Goal: Information Seeking & Learning: Check status

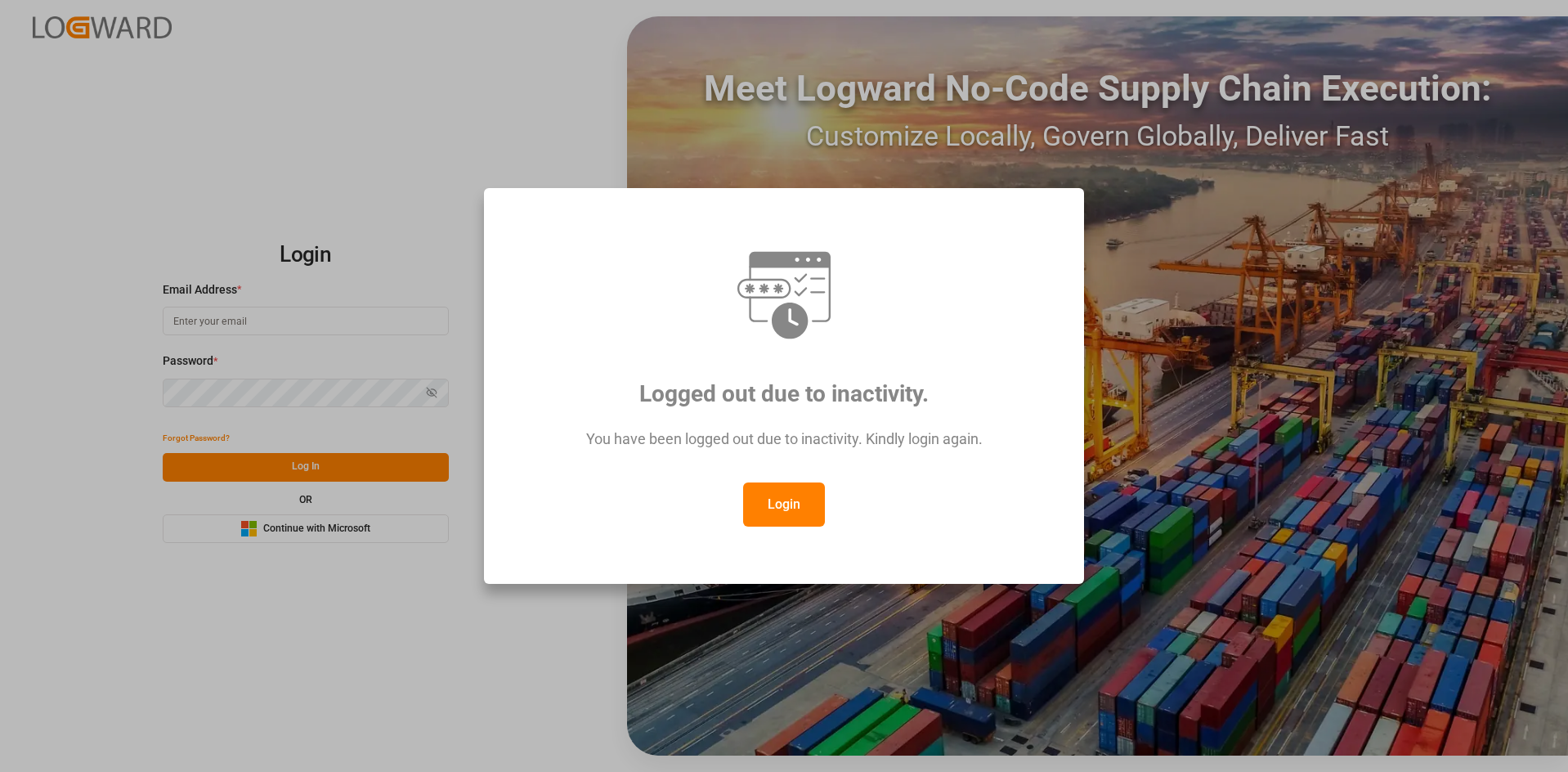
click at [828, 494] on div "Login" at bounding box center [784, 505] width 539 height 44
click at [817, 501] on button "Login" at bounding box center [784, 505] width 81 height 44
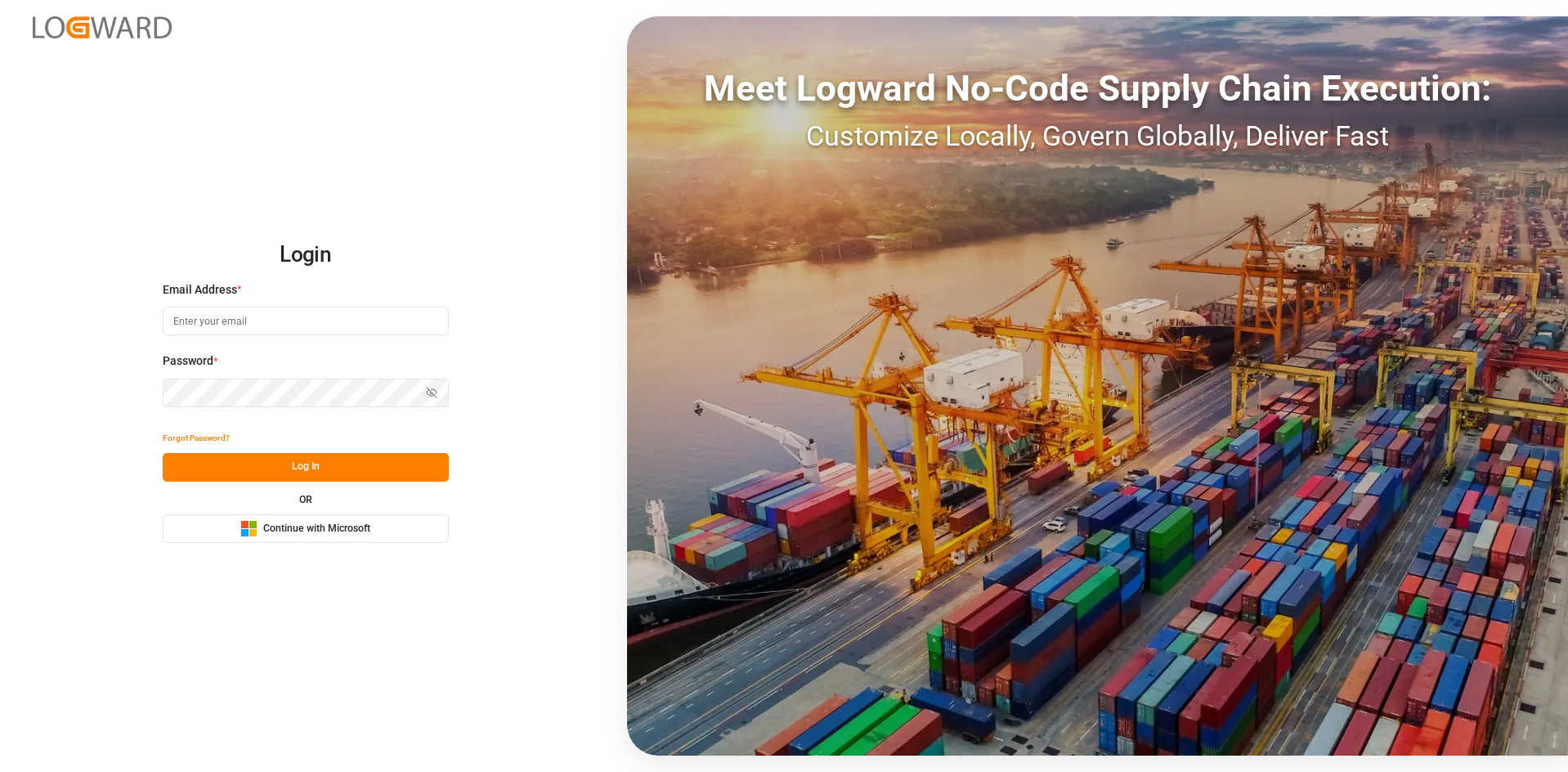
click at [376, 116] on div "Login Email Address * Password * Show password Forgot Password? Log In OR Micro…" at bounding box center [784, 386] width 1568 height 772
click at [284, 530] on span "Continue with Microsoft" at bounding box center [316, 529] width 107 height 14
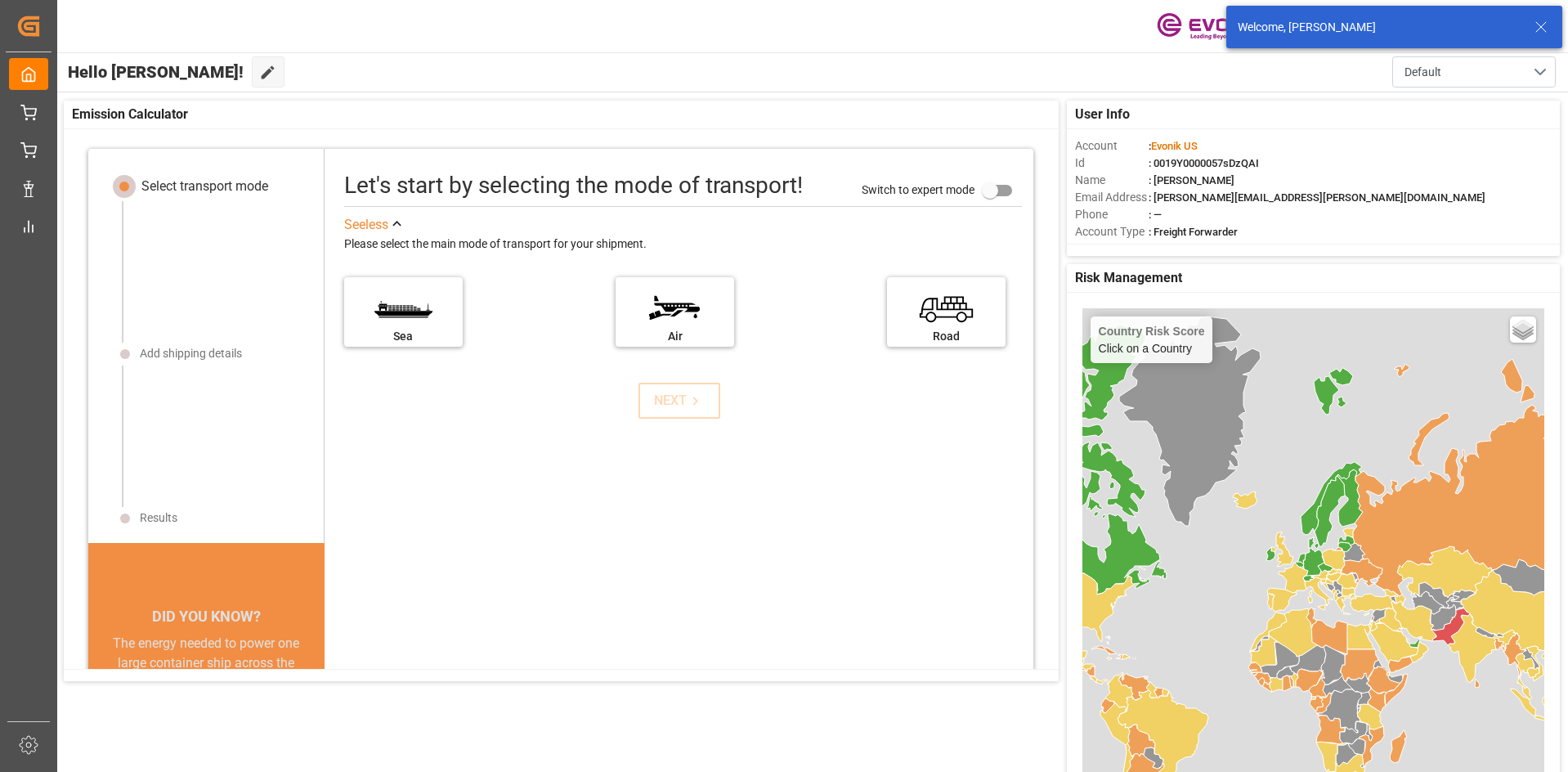
click at [1538, 28] on icon at bounding box center [1541, 26] width 20 height 20
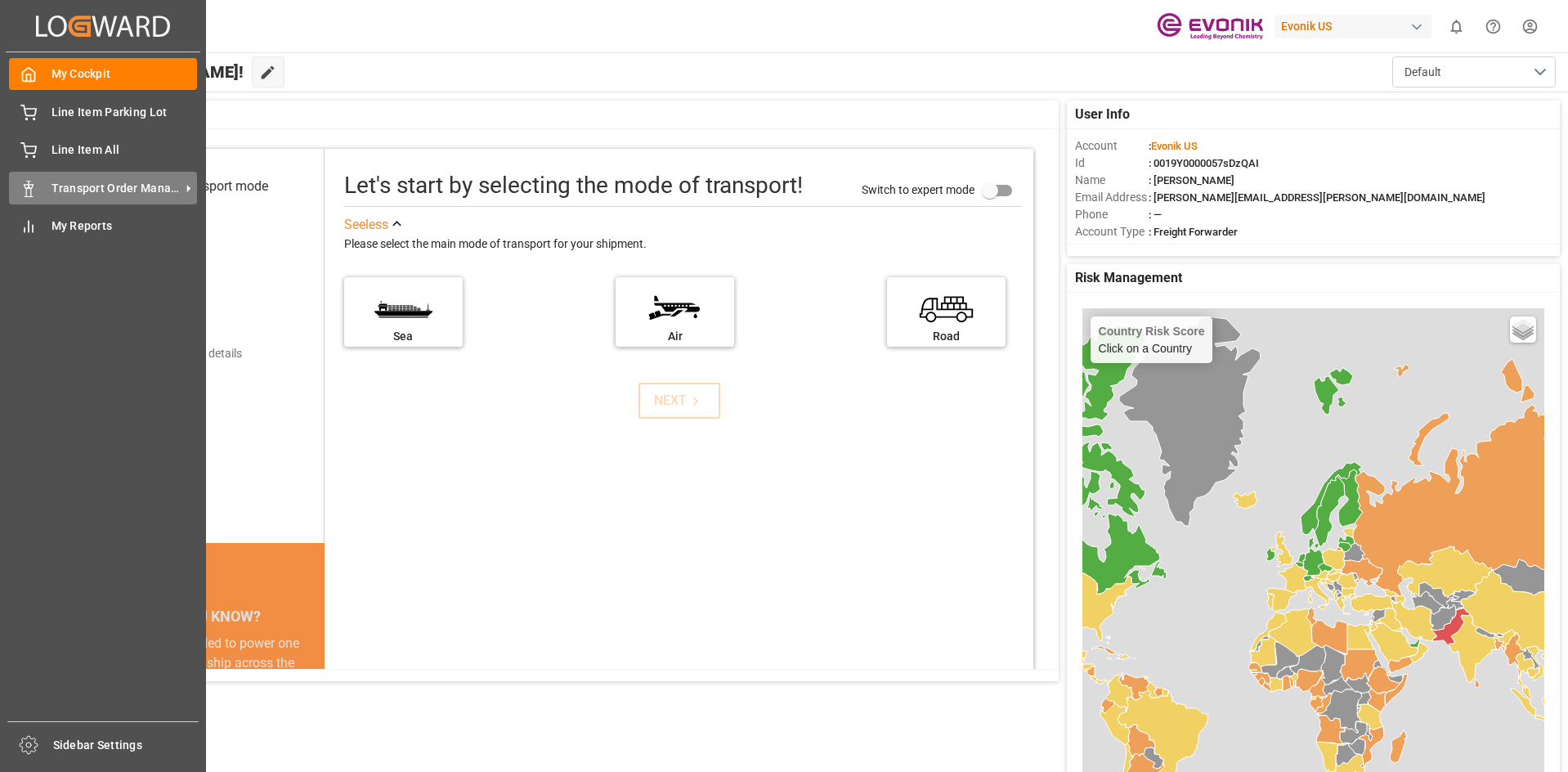
click at [70, 191] on span "Transport Order Management" at bounding box center [116, 188] width 129 height 17
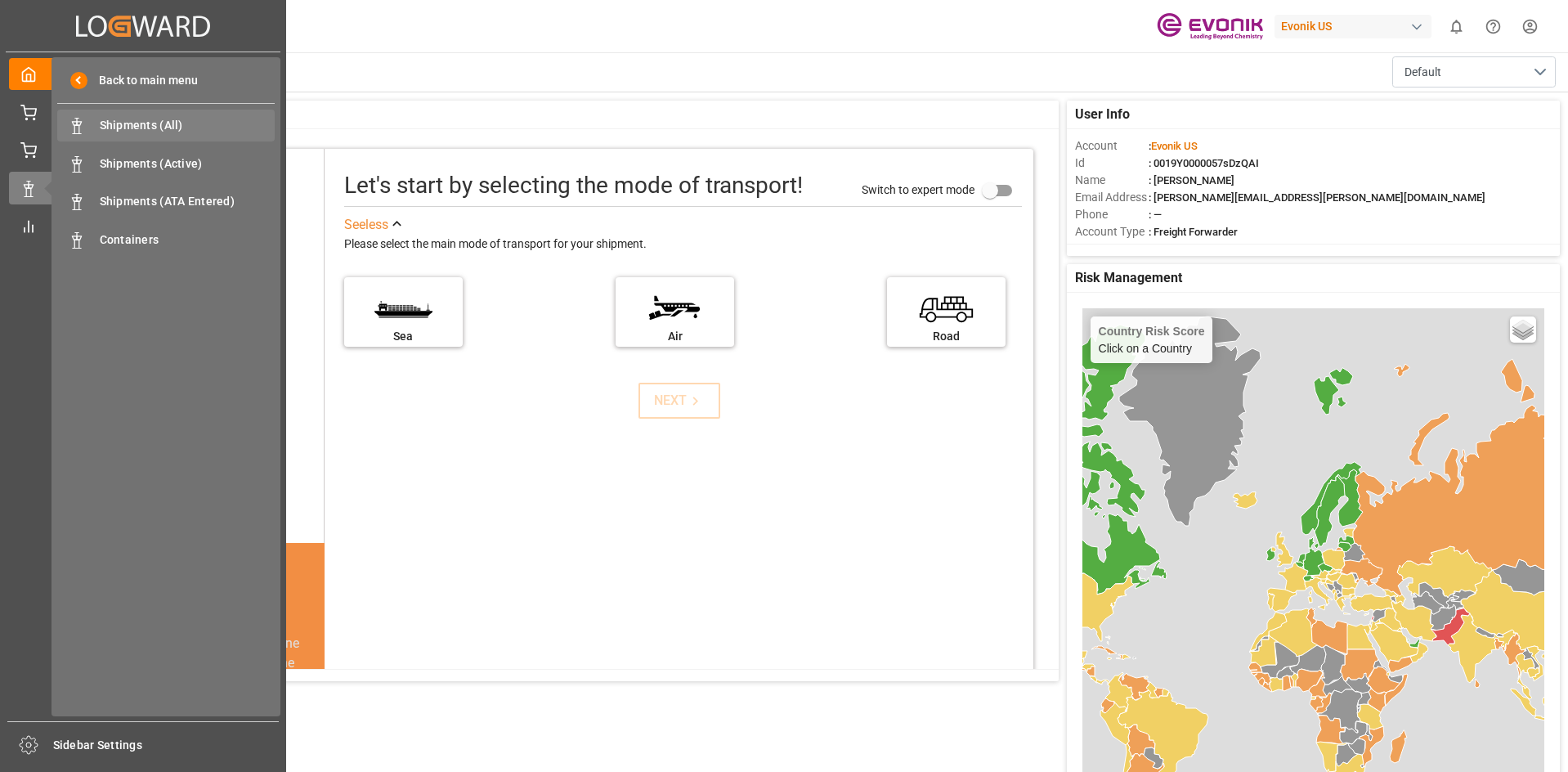
click at [171, 120] on span "Shipments (All)" at bounding box center [187, 126] width 176 height 17
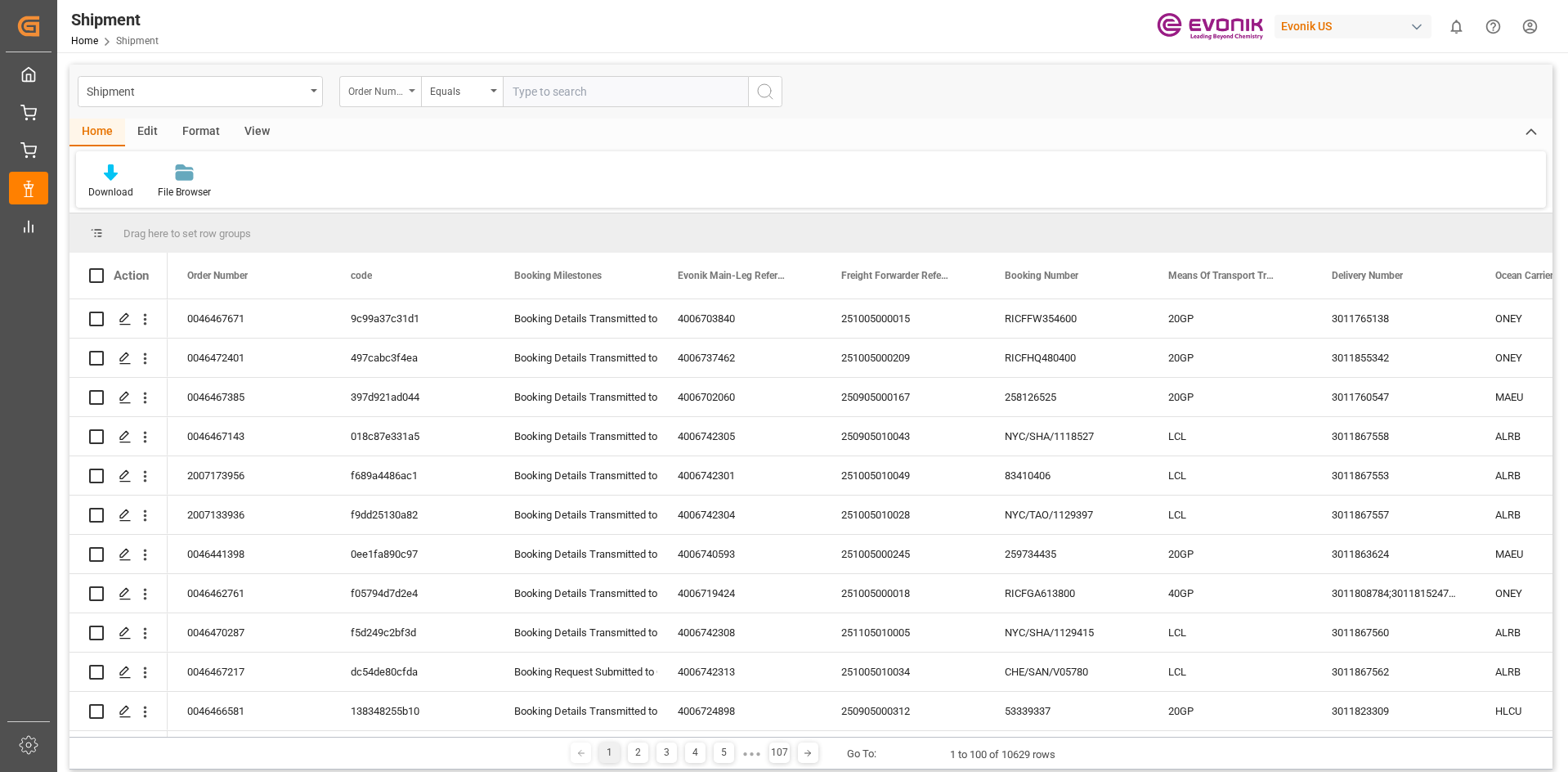
click at [408, 92] on div "Order Number" at bounding box center [380, 92] width 81 height 31
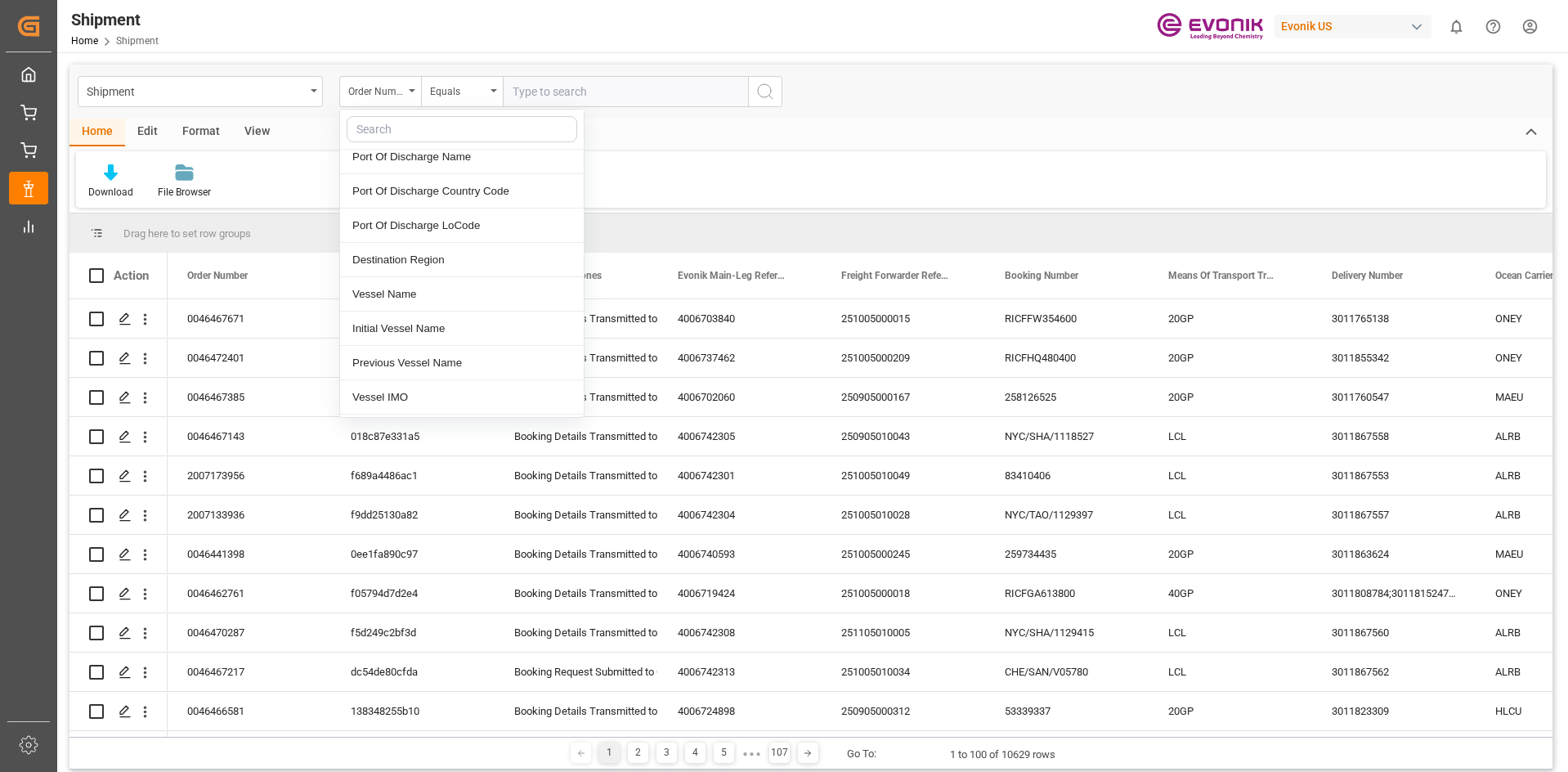
scroll to position [573, 0]
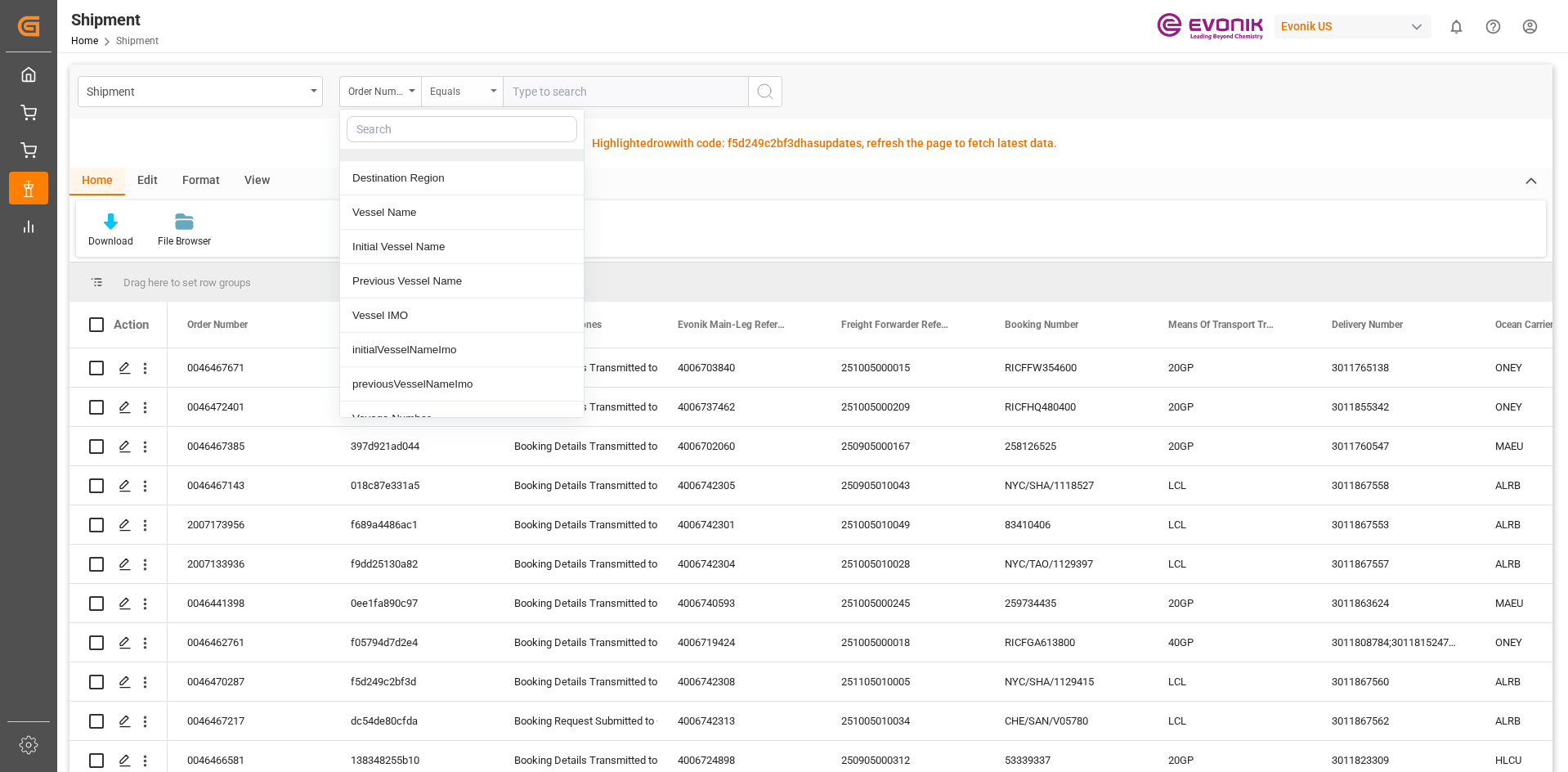
click at [422, 94] on div "Equals" at bounding box center [462, 92] width 81 height 31
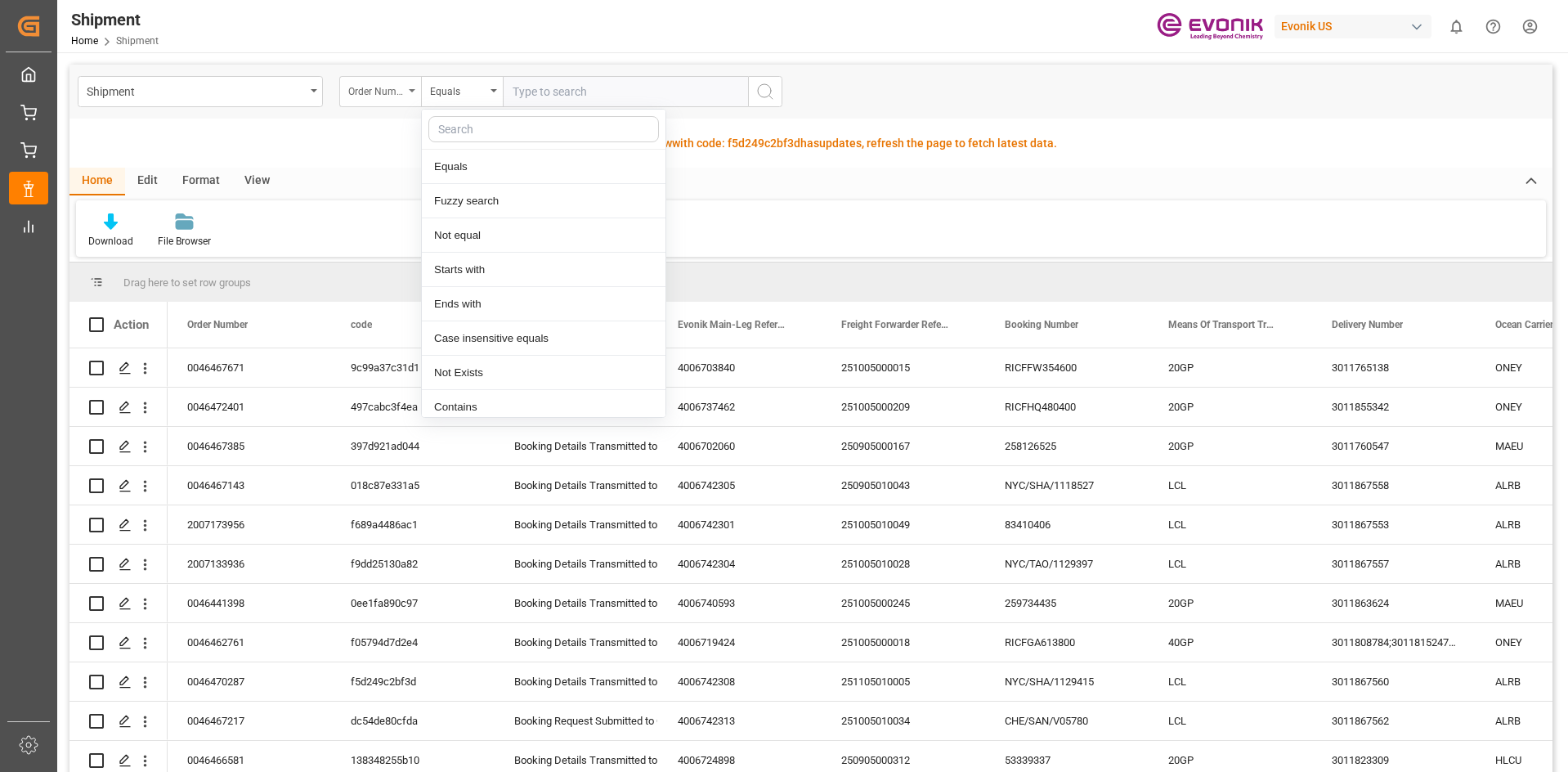
click at [414, 98] on div "Order Number" at bounding box center [380, 92] width 81 height 31
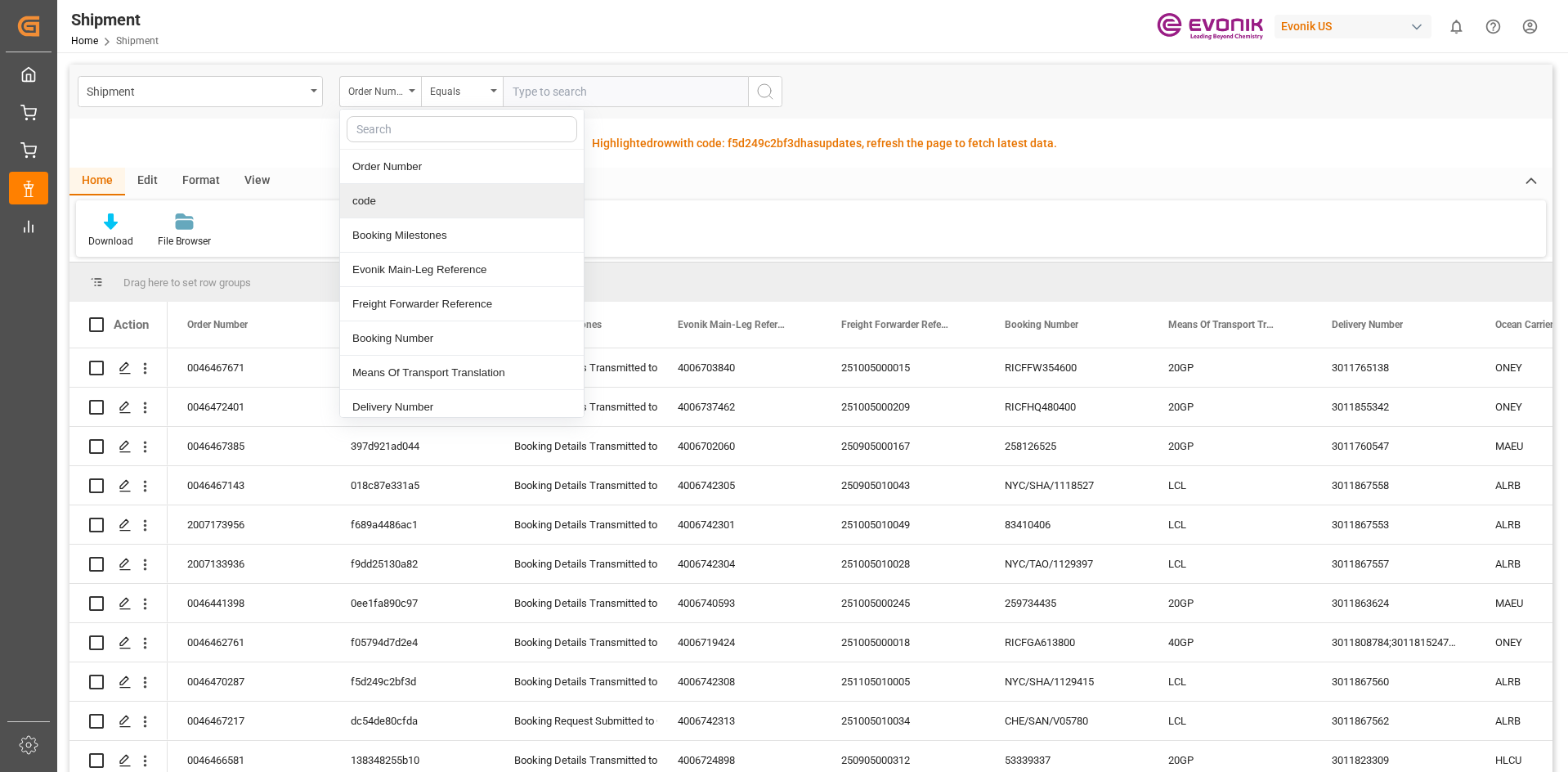
click at [237, 141] on div "Fetch latest updates Highlighted row with code: f5d249c2bf3d f5d249c2bf3d has u…" at bounding box center [811, 143] width 1483 height 49
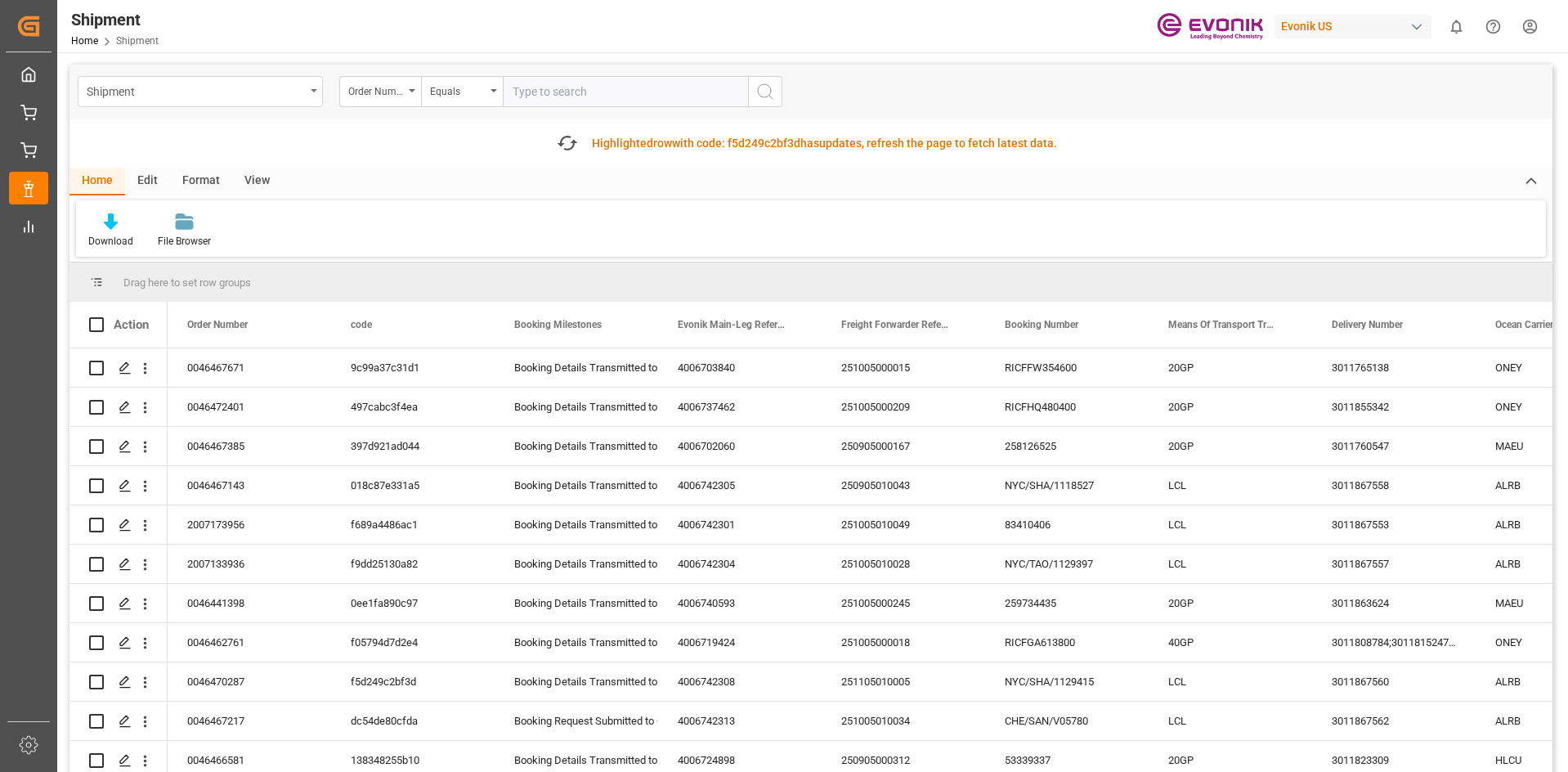
click at [304, 91] on div "Shipment" at bounding box center [195, 90] width 218 height 20
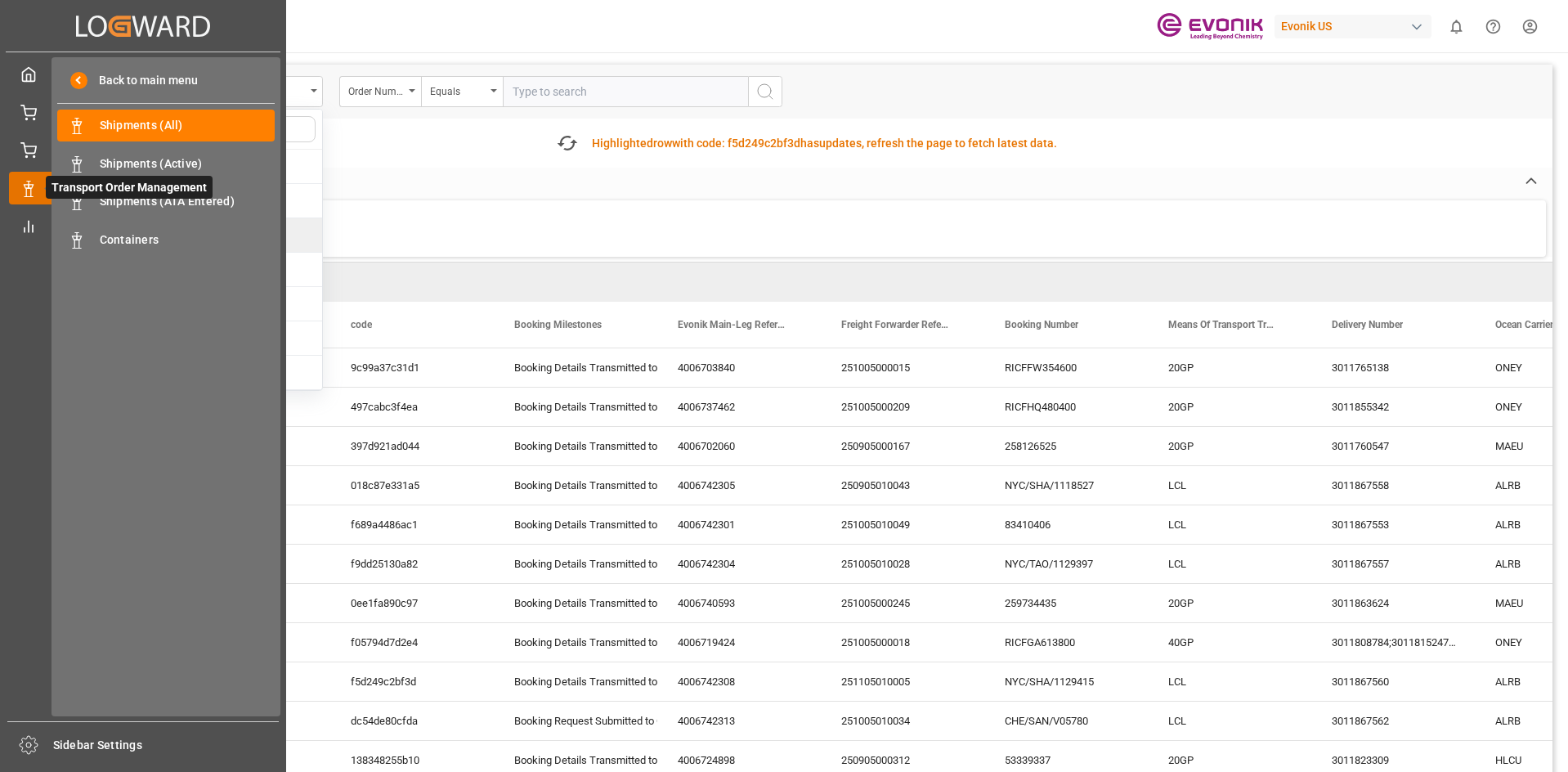
click at [20, 190] on icon at bounding box center [28, 188] width 16 height 16
click at [154, 205] on span "Shipments (ATA Entered)" at bounding box center [187, 202] width 176 height 17
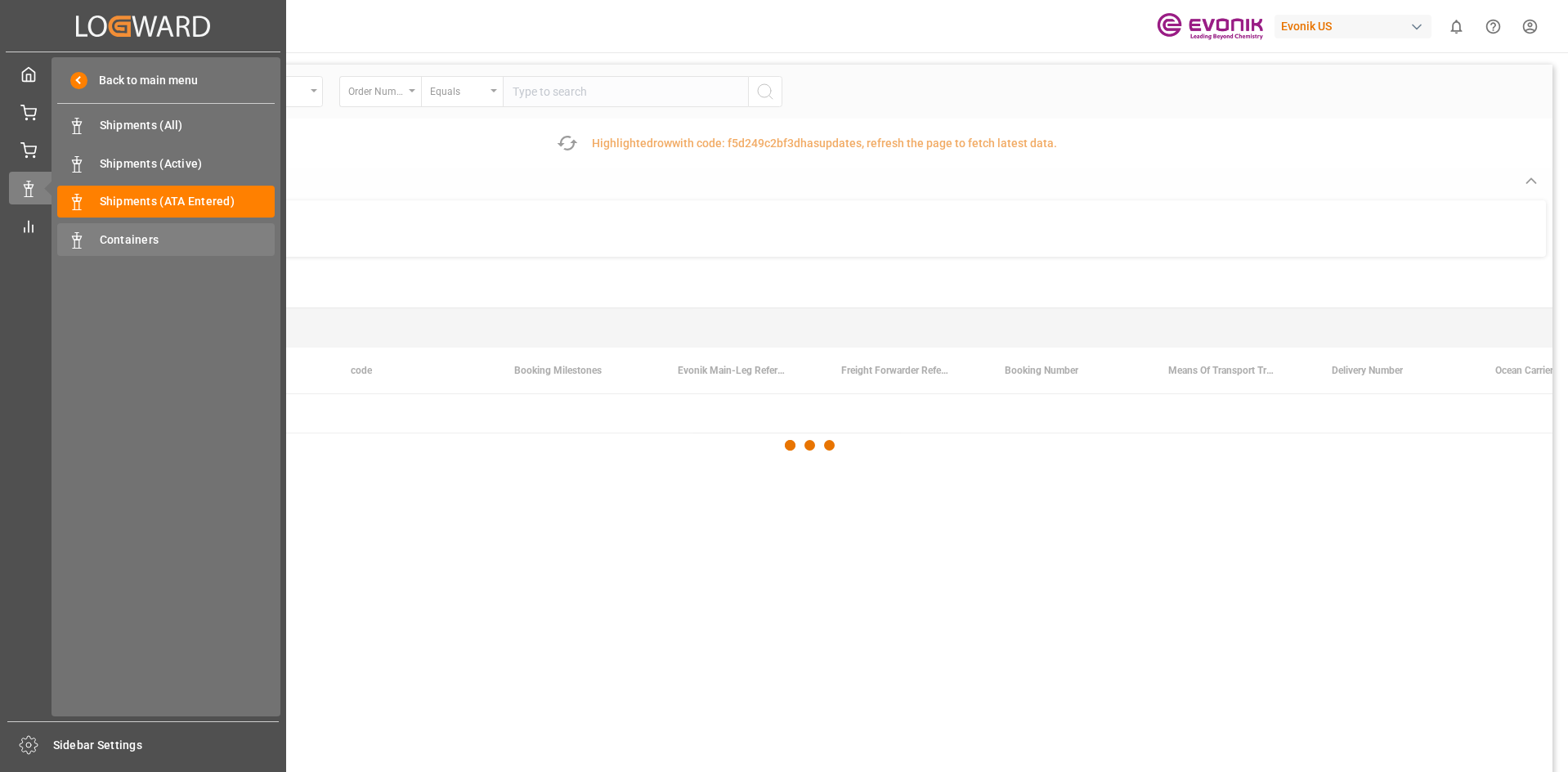
click at [131, 234] on span "Containers" at bounding box center [187, 240] width 176 height 17
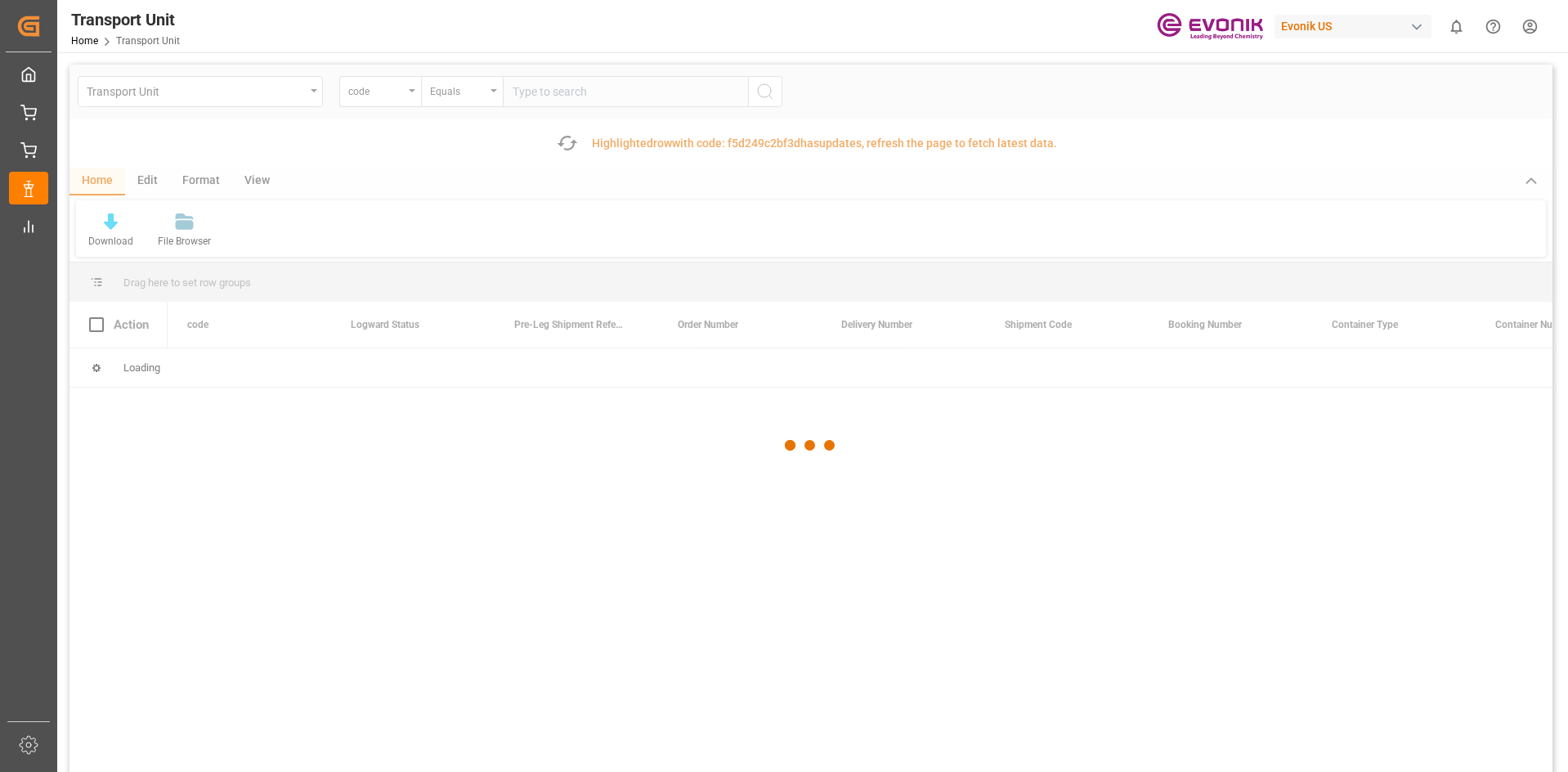
click at [410, 94] on div at bounding box center [811, 445] width 1483 height 763
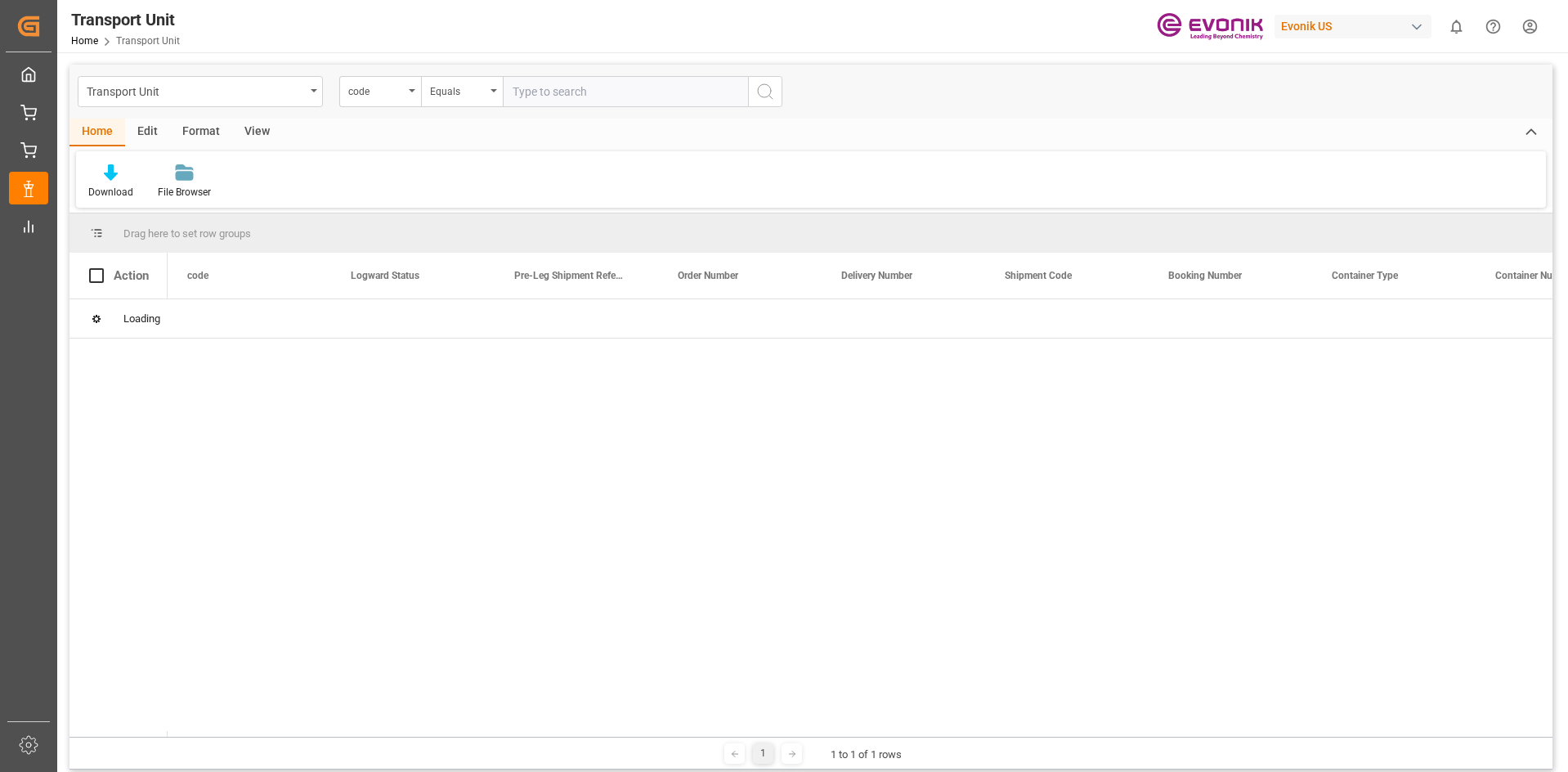
click at [410, 94] on div "code" at bounding box center [380, 92] width 81 height 31
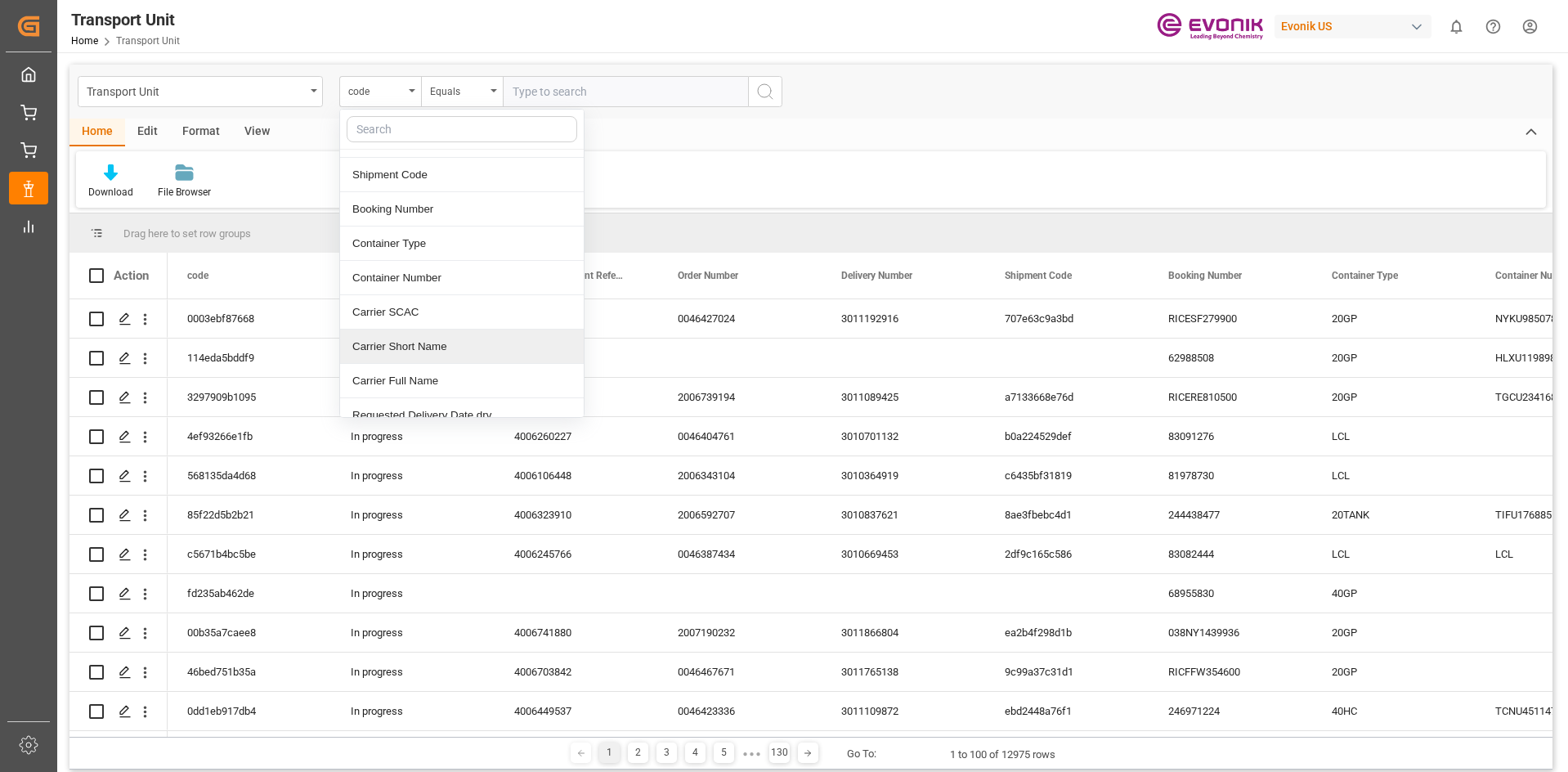
scroll to position [245, 0]
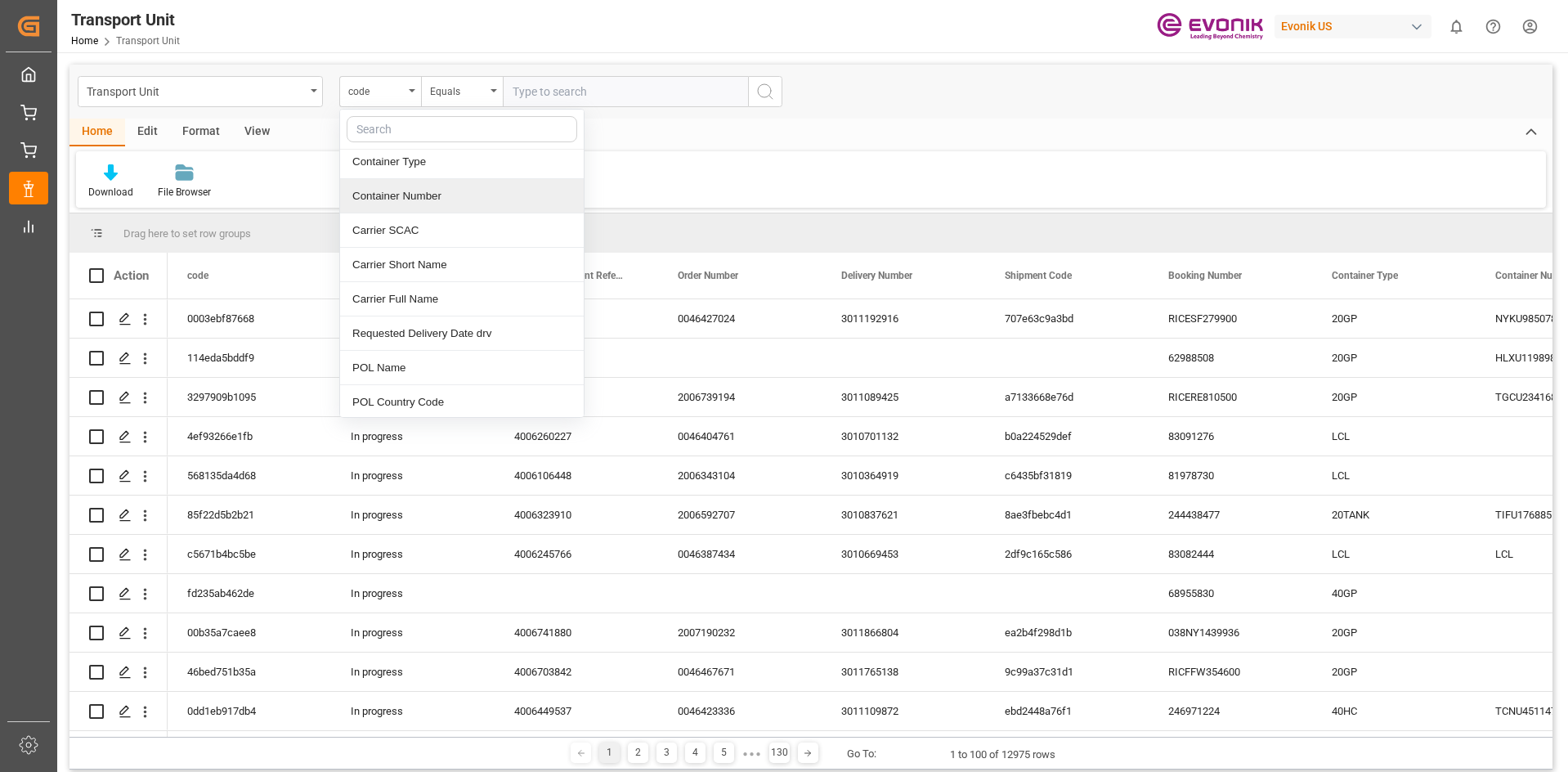
click at [467, 191] on div "Container Number" at bounding box center [461, 196] width 243 height 34
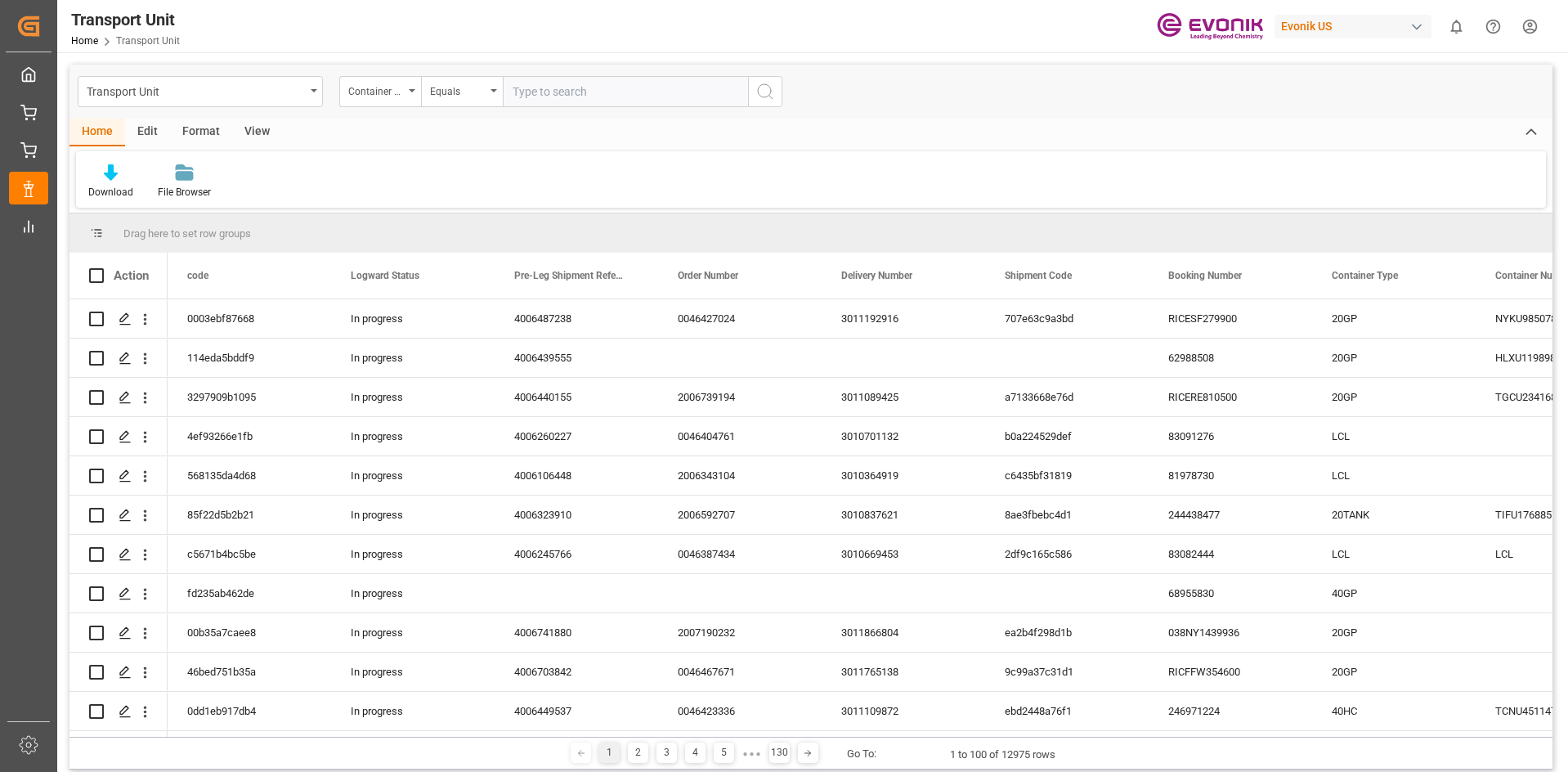
click at [399, 117] on div "Transport Unit Container Number Equals" at bounding box center [811, 92] width 1483 height 54
click at [542, 154] on div "Download File Browser" at bounding box center [811, 179] width 1470 height 57
click at [419, 94] on div "Container Number" at bounding box center [380, 92] width 81 height 31
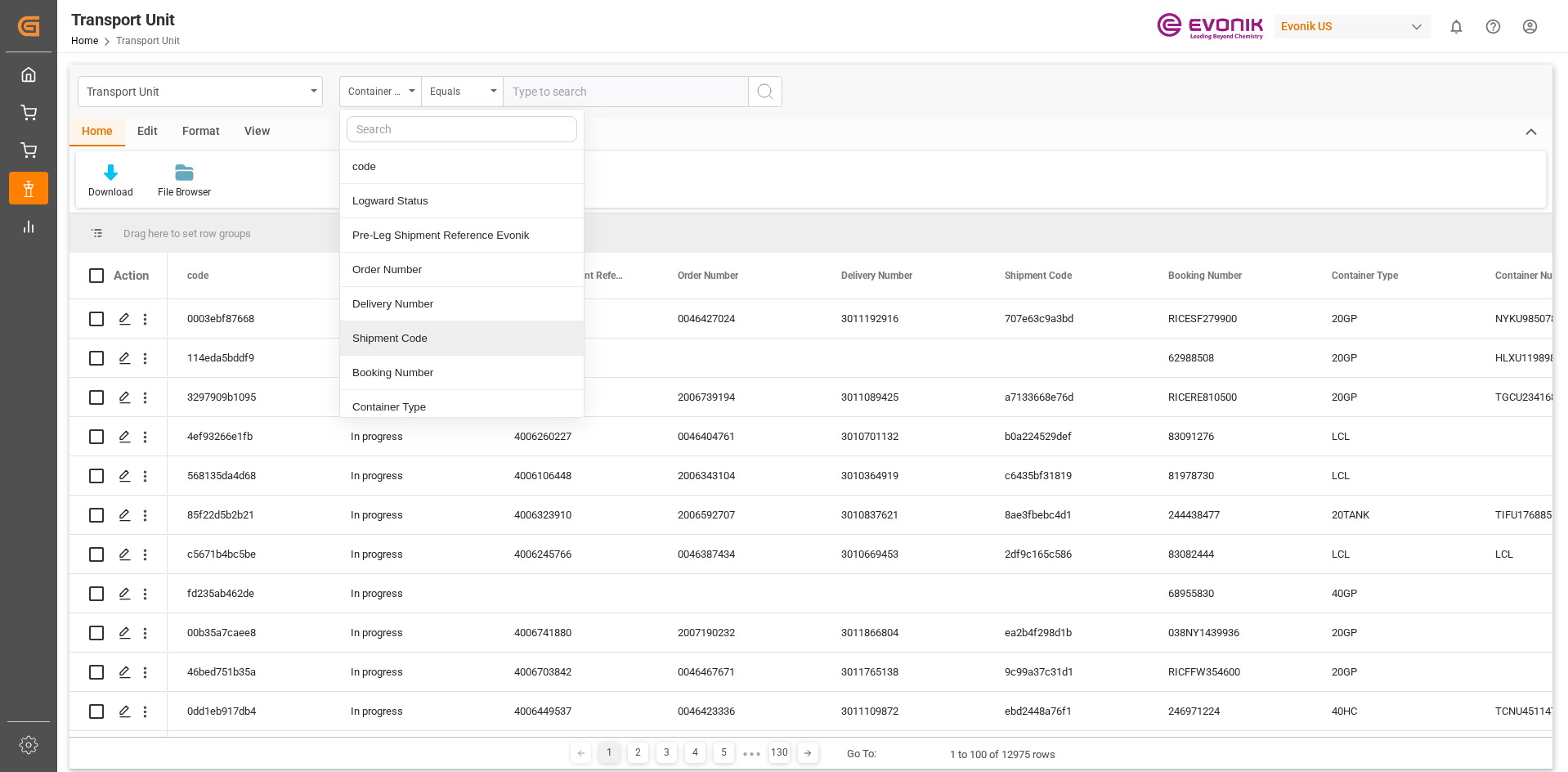
scroll to position [81, 0]
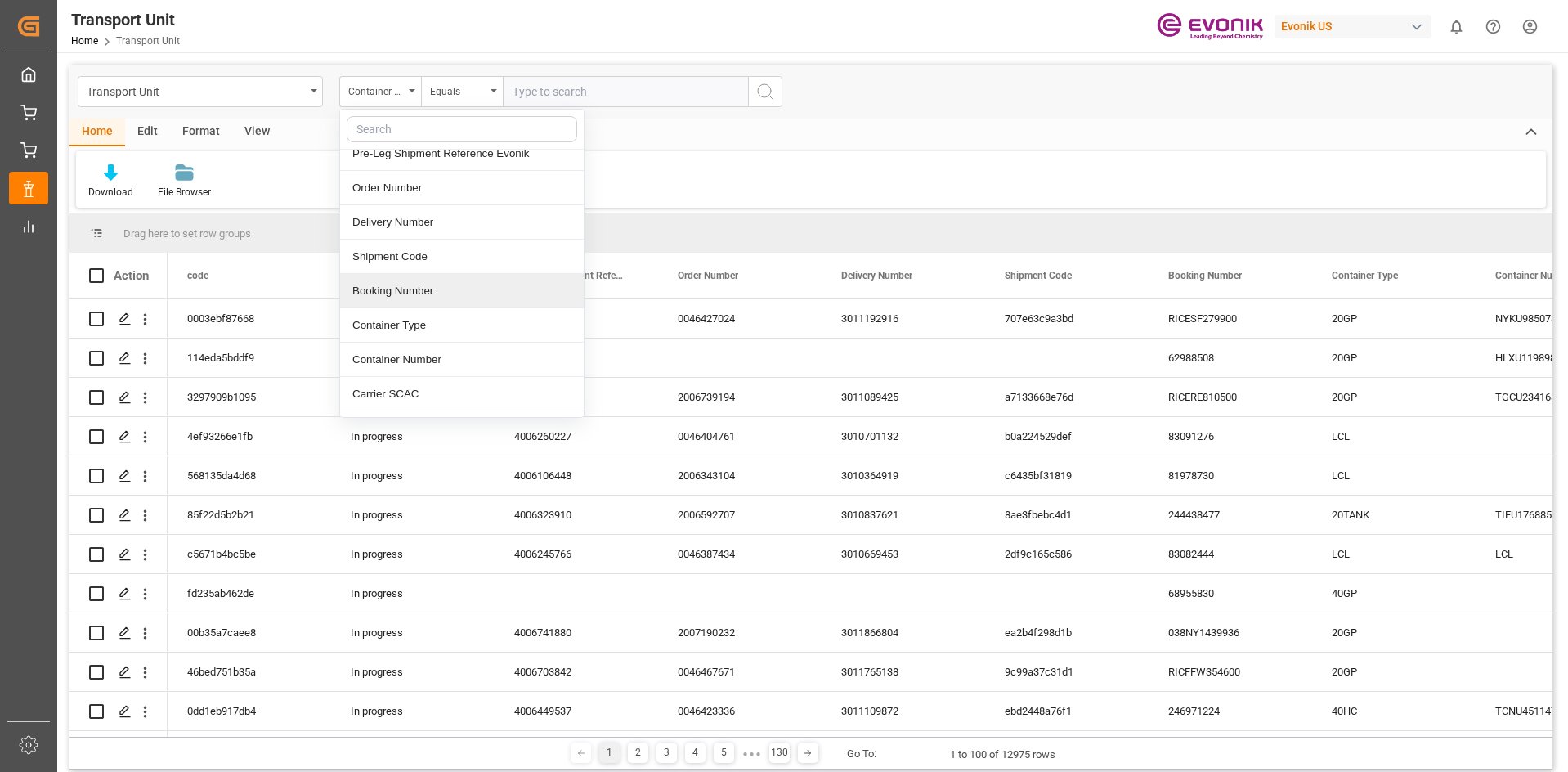
click at [427, 302] on div "Booking Number" at bounding box center [461, 291] width 243 height 34
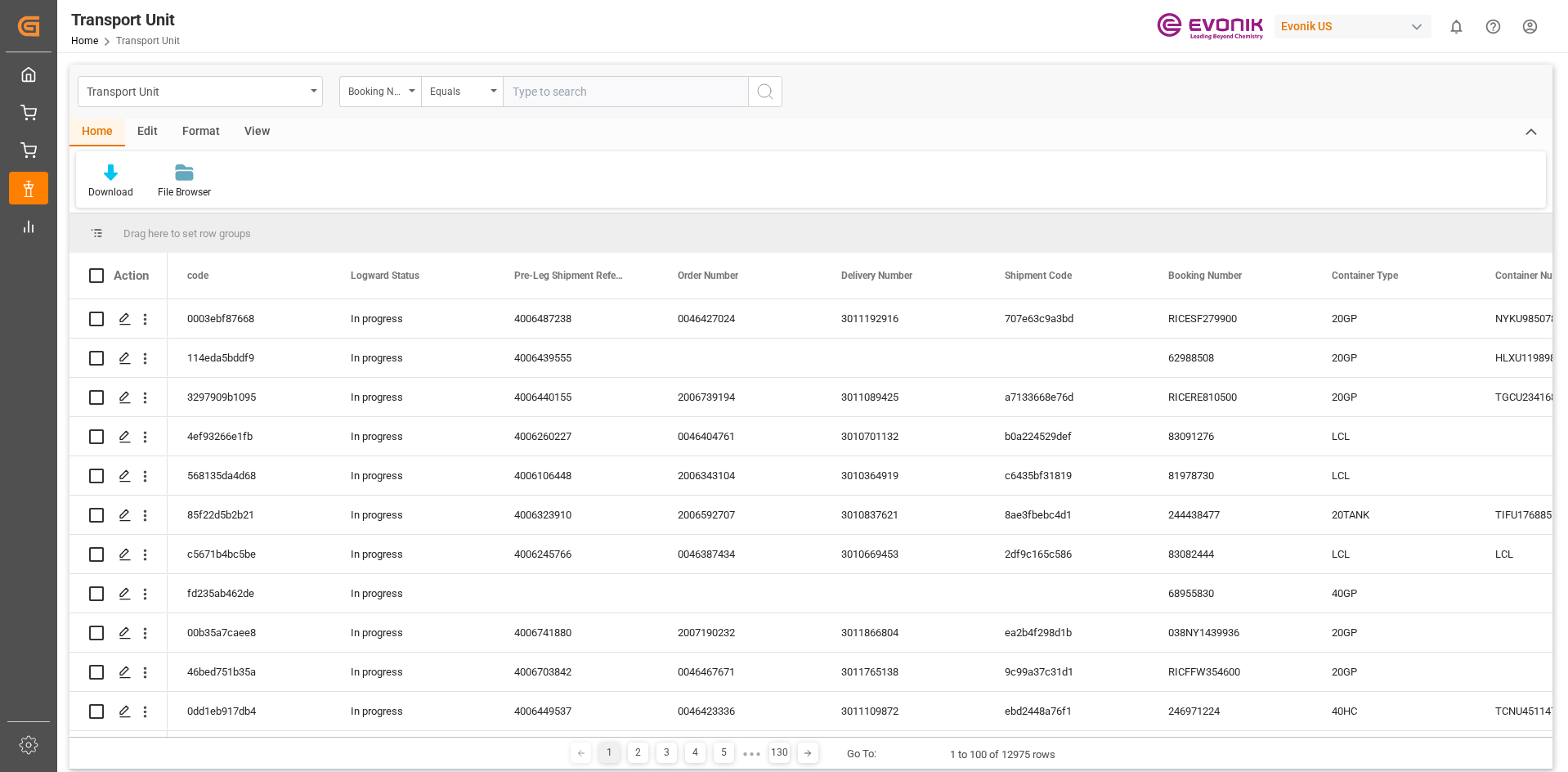
click at [550, 93] on input "text" at bounding box center [625, 92] width 245 height 31
paste input "37689341"
type input "37689341"
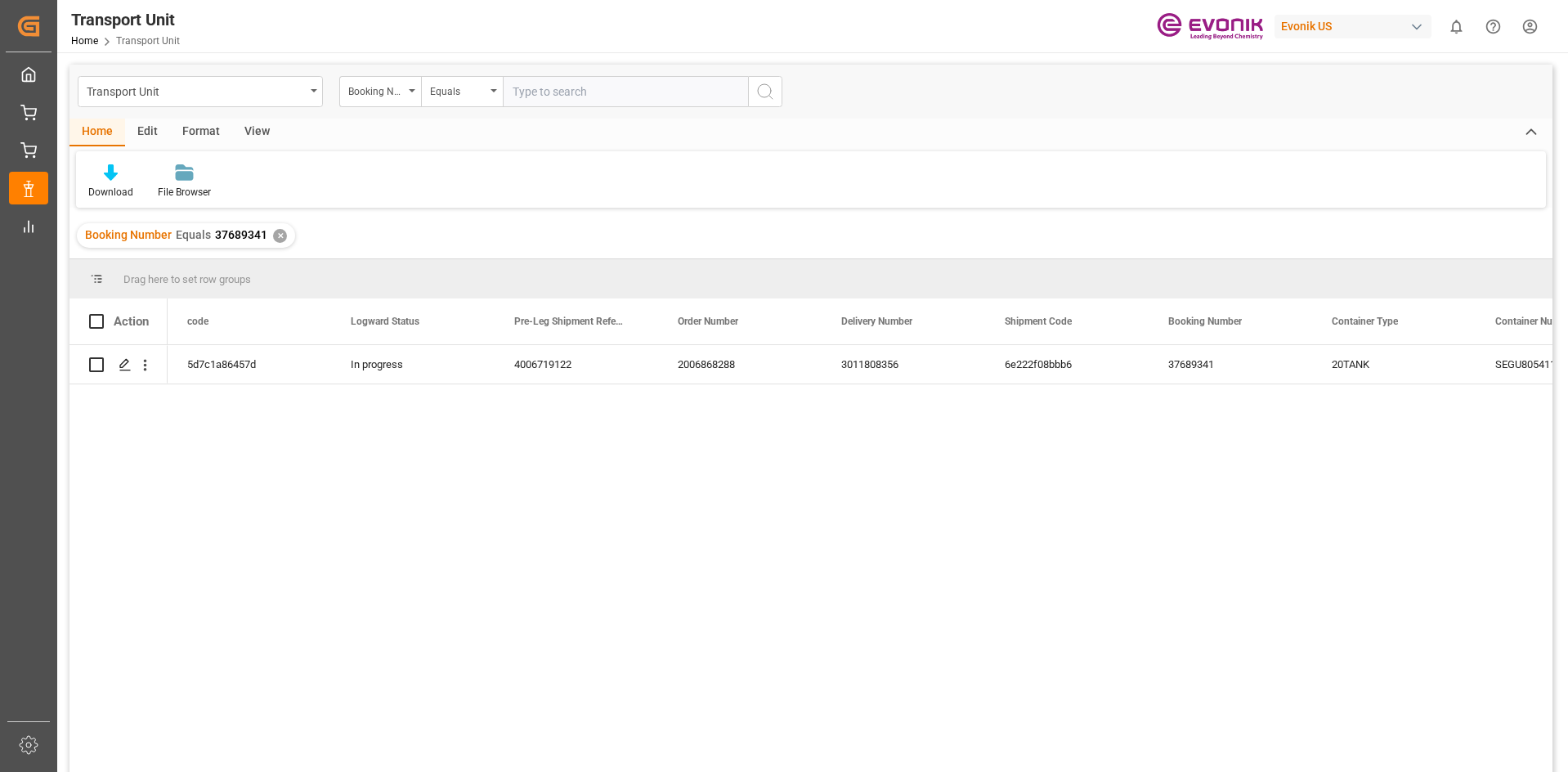
click at [712, 478] on div "5d7c1a86457d In progress 4006719122 2006868288 3011808356 6e222f08bbb6 37689341…" at bounding box center [860, 564] width 1385 height 438
click at [875, 349] on div "3011808356" at bounding box center [903, 364] width 164 height 38
click at [1271, 531] on div "5d7c1a86457d In progress 4006719122 2006868288 3011808356 6e222f08bbb6 37689341…" at bounding box center [860, 564] width 1385 height 438
click at [739, 439] on div "5d7c1a86457d In progress 4006719122 2006868288 3011808356 6e222f08bbb6 37689341…" at bounding box center [860, 564] width 1385 height 438
click at [762, 589] on div "5d7c1a86457d In progress 4006719122 2006868288 3011808356 6e222f08bbb6 37689341…" at bounding box center [860, 564] width 1385 height 438
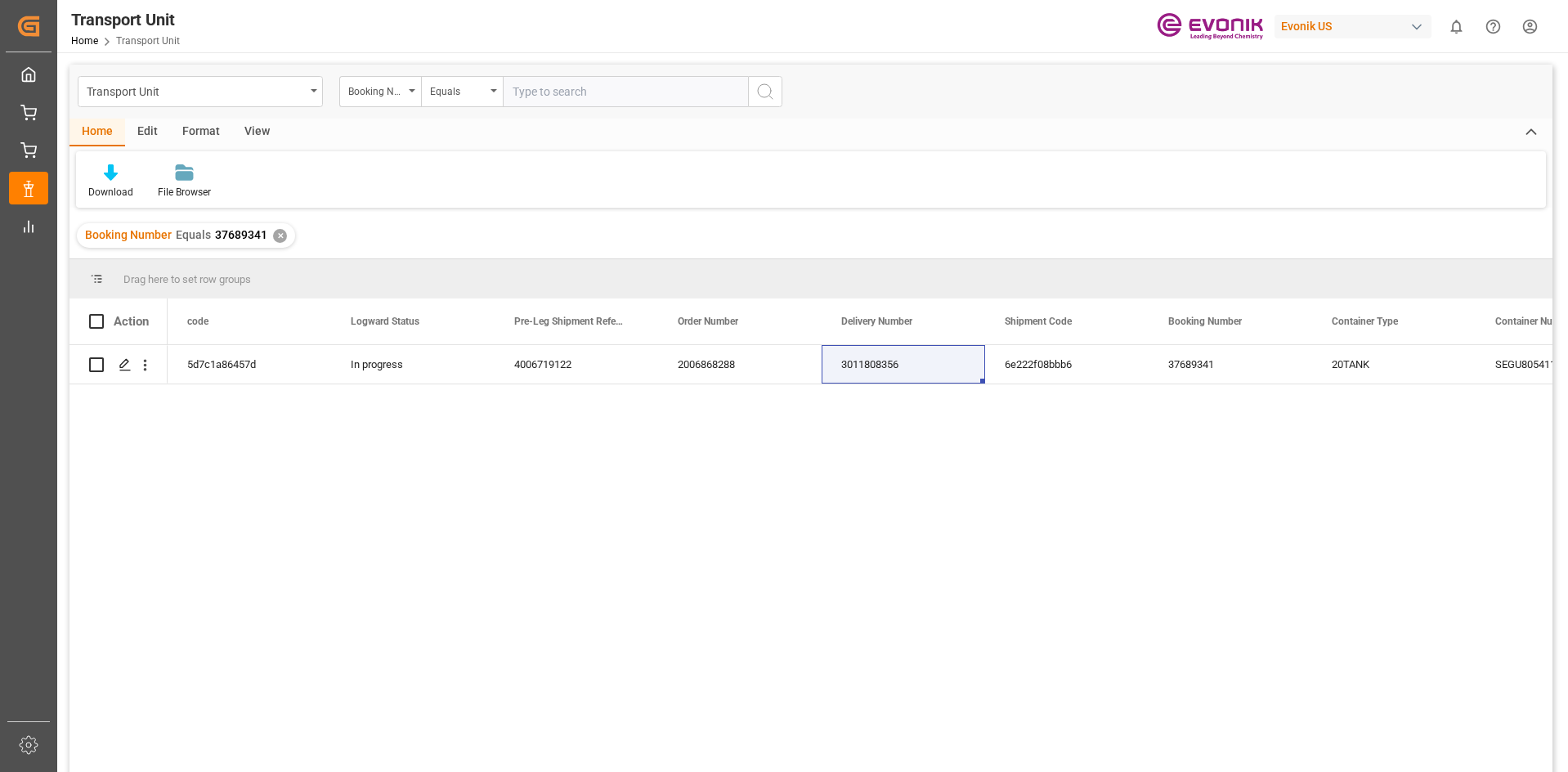
click at [669, 558] on div "5d7c1a86457d In progress 4006719122 2006868288 3011808356 6e222f08bbb6 37689341…" at bounding box center [860, 564] width 1385 height 438
click at [480, 190] on div "Download File Browser" at bounding box center [811, 179] width 1470 height 57
click at [436, 143] on div "Home Edit Format View" at bounding box center [811, 132] width 1483 height 28
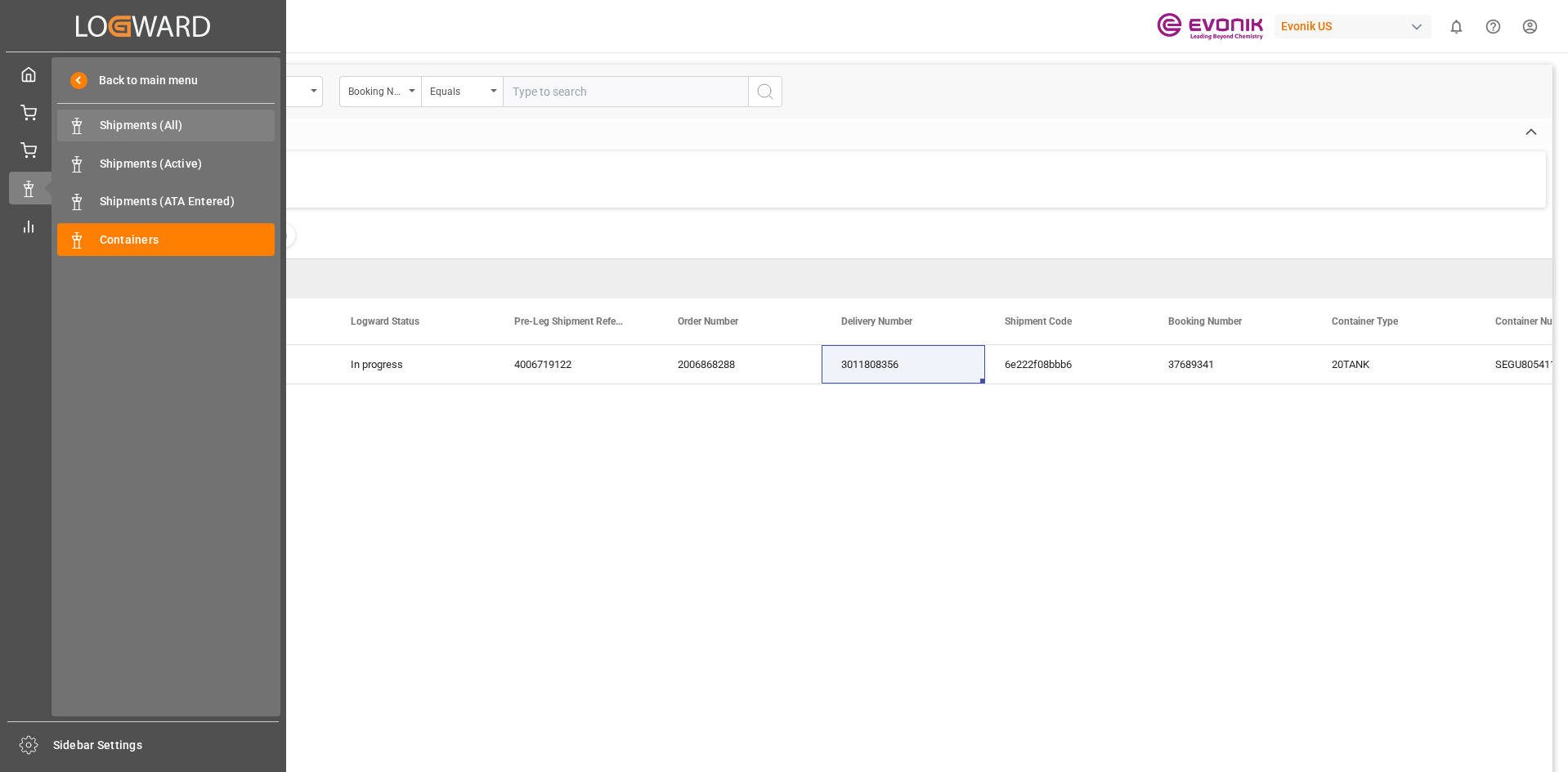
click at [122, 119] on span "Shipments (All)" at bounding box center [187, 126] width 176 height 17
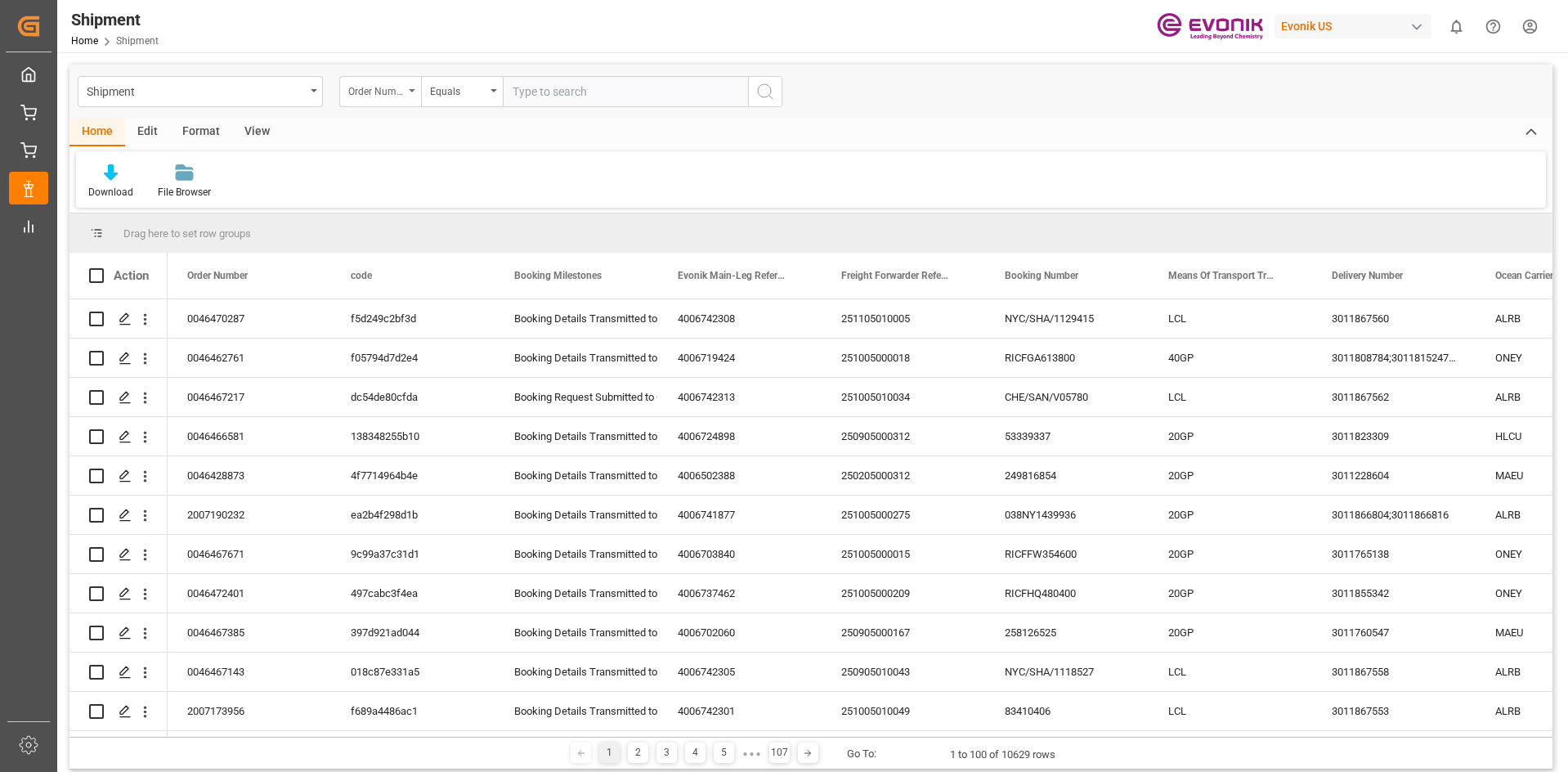
click at [410, 92] on icon "open menu" at bounding box center [412, 91] width 7 height 3
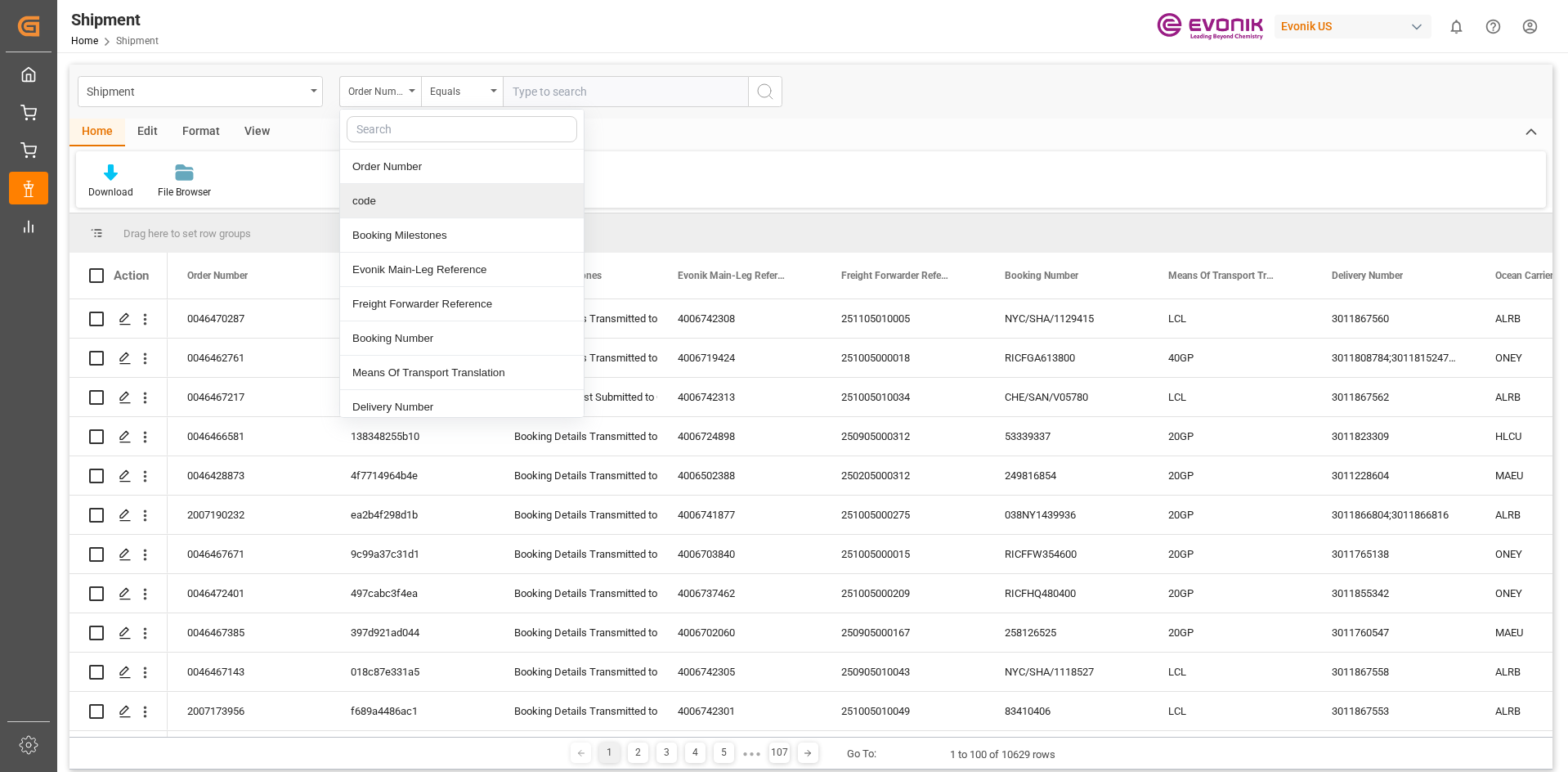
scroll to position [81, 0]
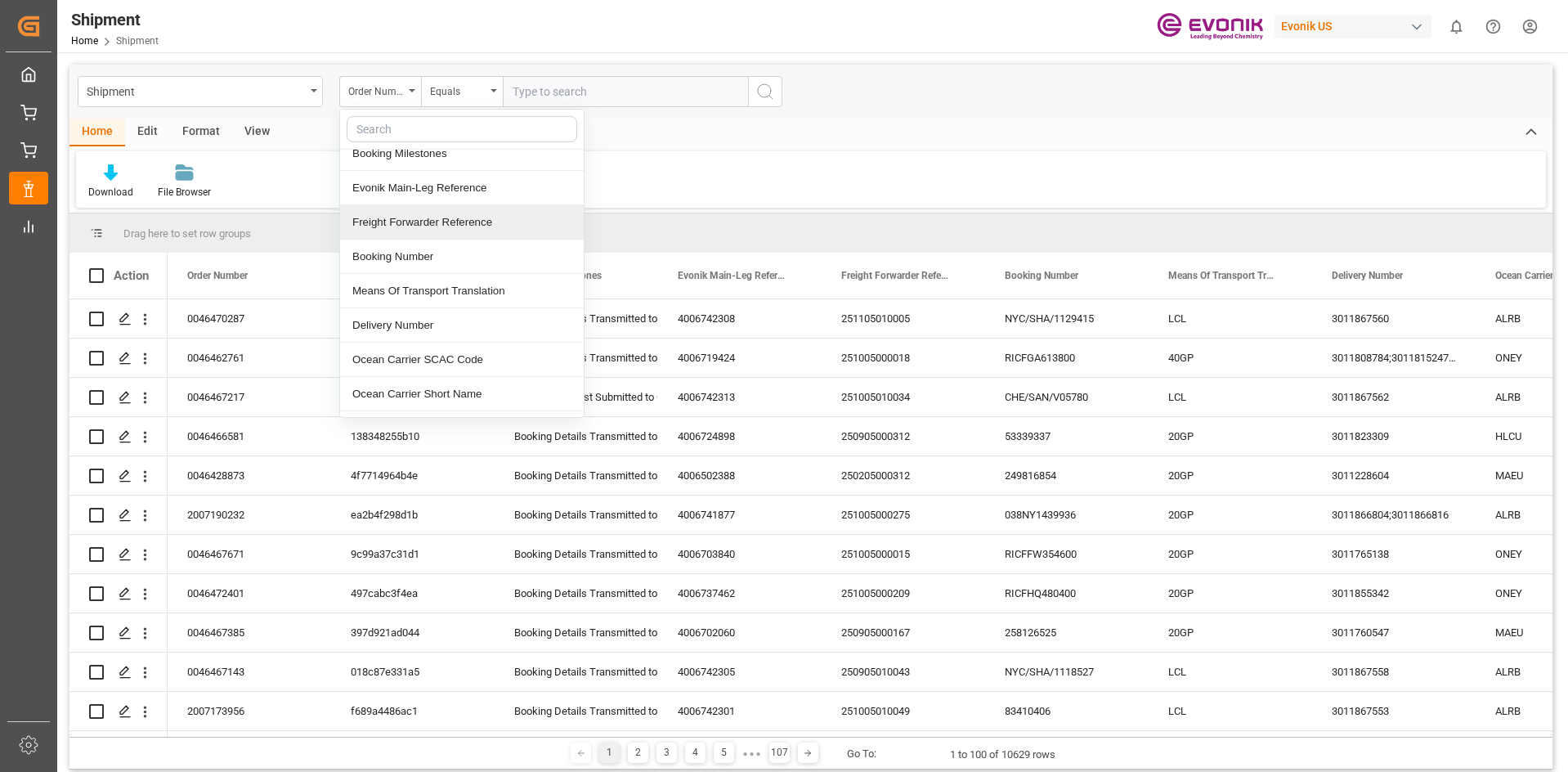
click at [484, 216] on div "Freight Forwarder Reference" at bounding box center [461, 222] width 243 height 34
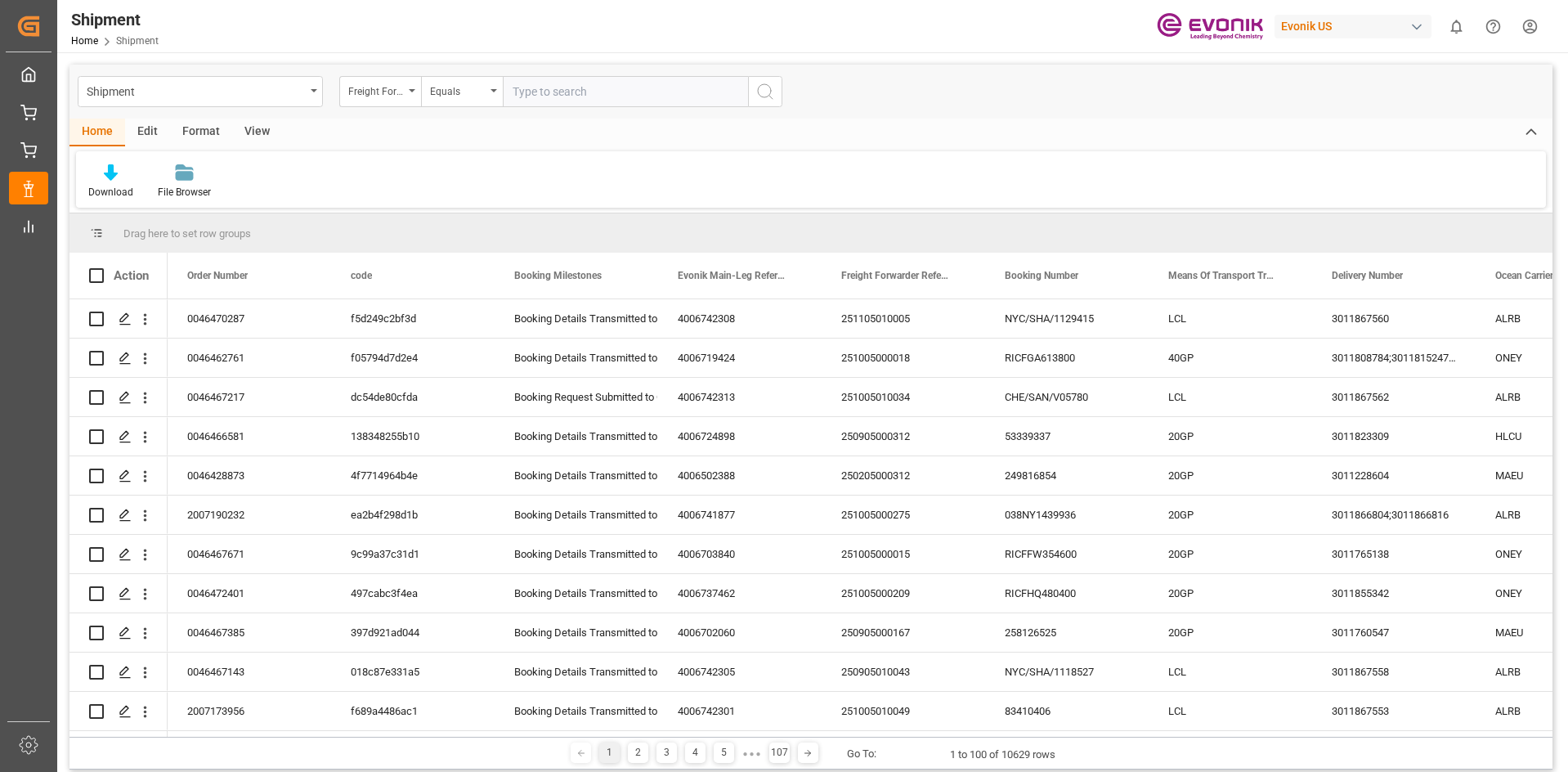
click at [661, 96] on input "text" at bounding box center [625, 92] width 245 height 31
paste input "250905454000"
drag, startPoint x: 555, startPoint y: 95, endPoint x: 702, endPoint y: 92, distance: 147.0
click at [676, 92] on input "250905454000" at bounding box center [625, 92] width 245 height 31
type input "250905634017"
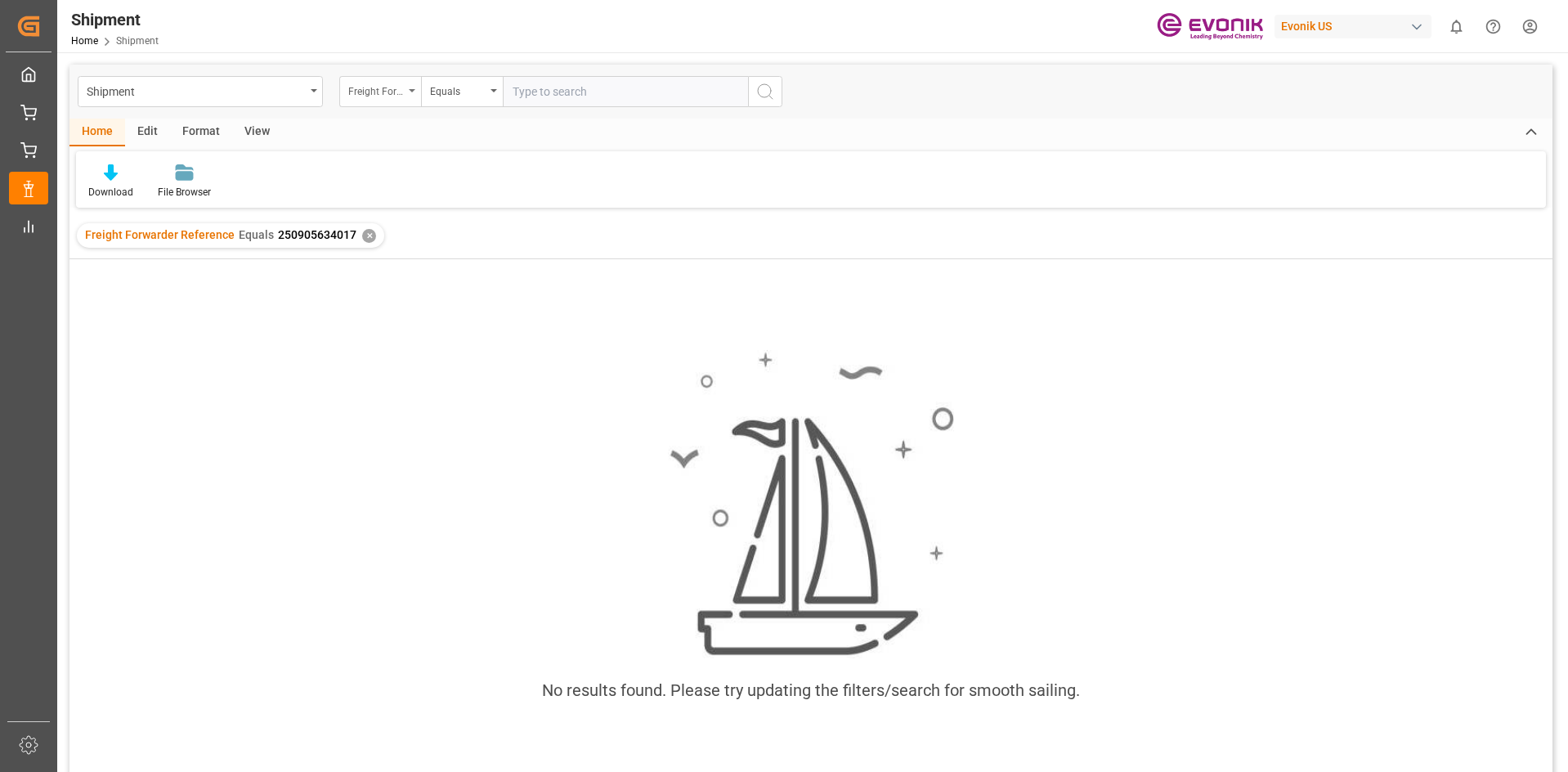
click at [409, 91] on icon "open menu" at bounding box center [412, 91] width 7 height 3
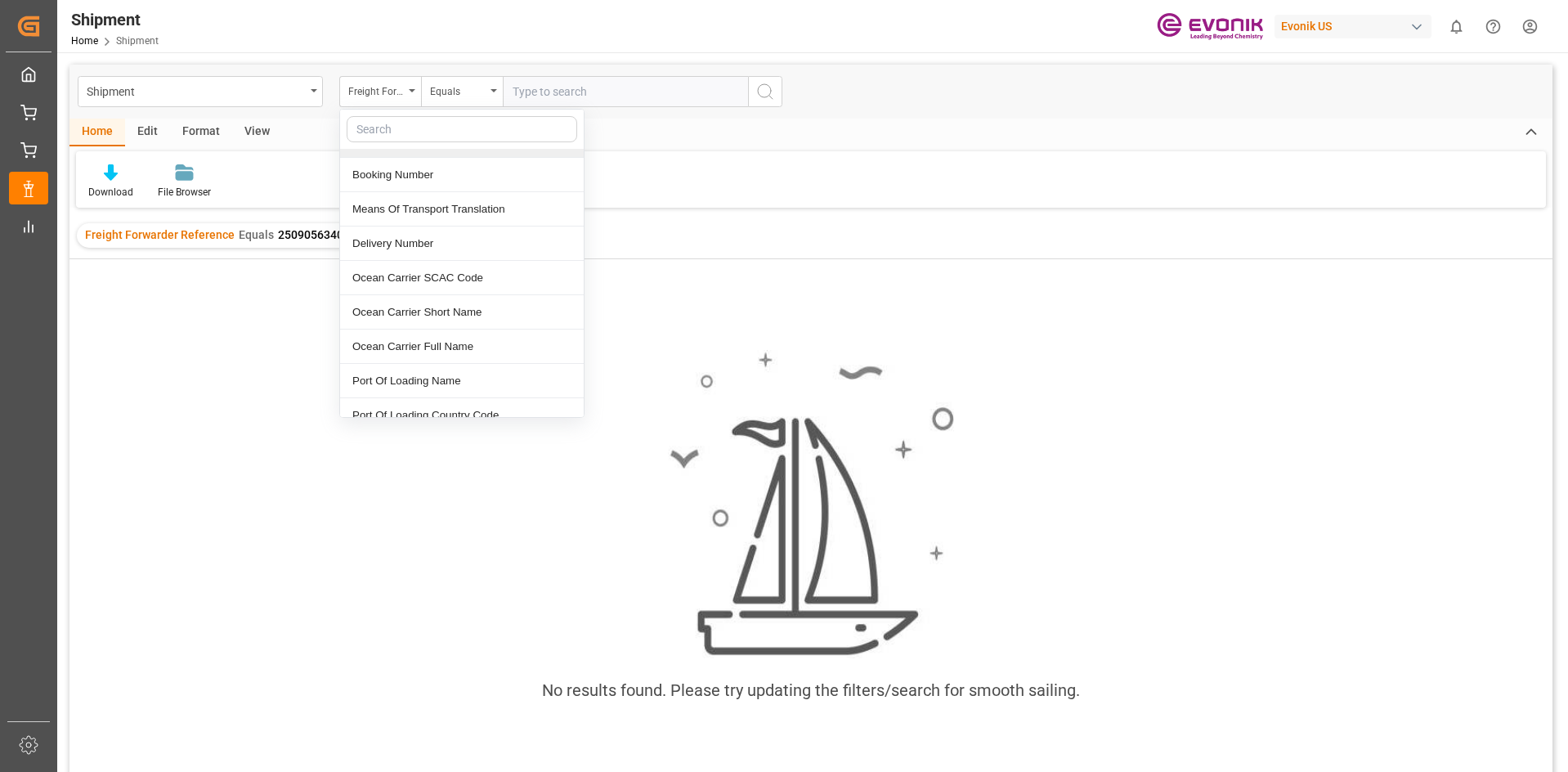
scroll to position [81, 0]
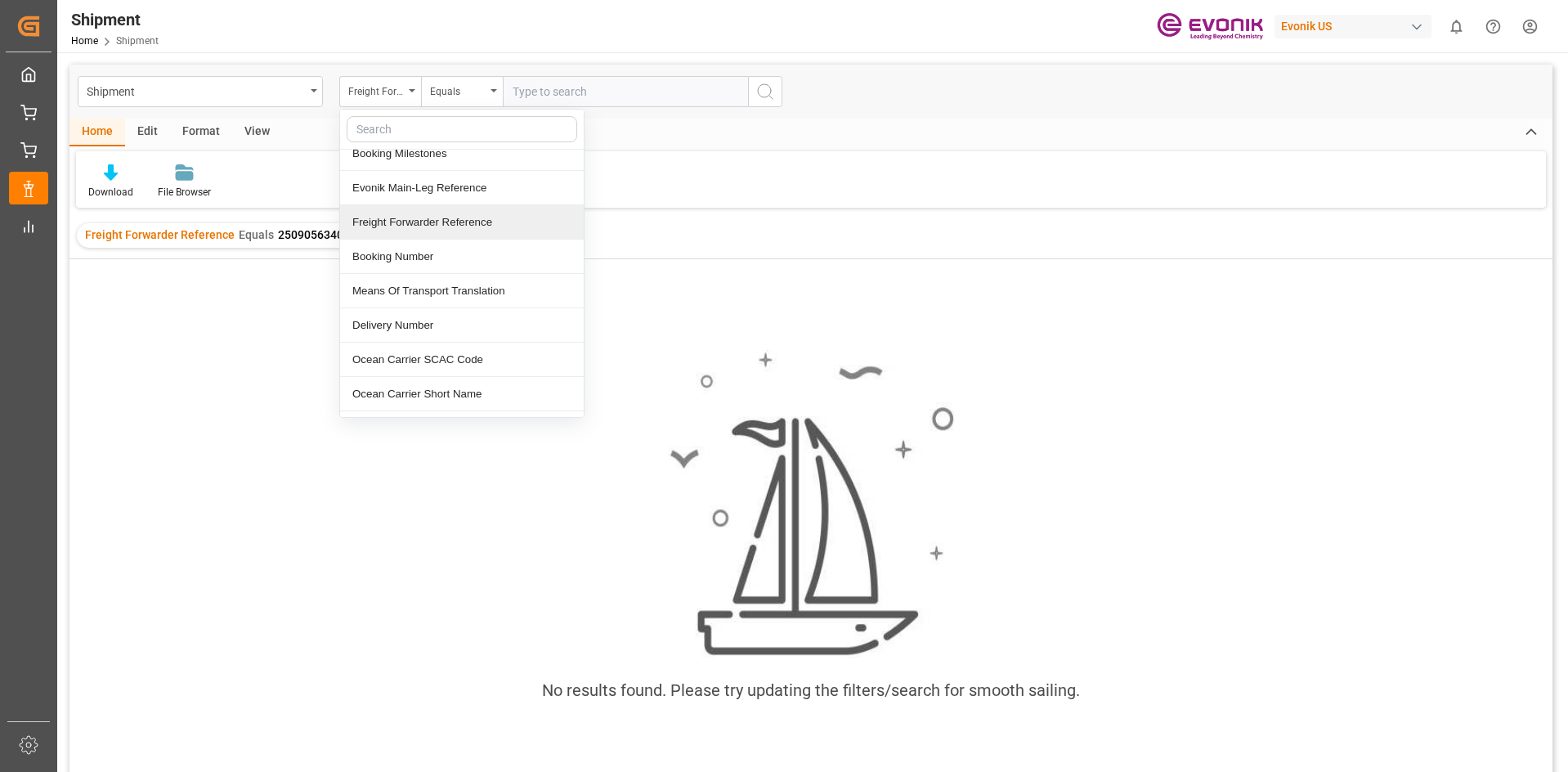
click at [584, 91] on input "text" at bounding box center [625, 92] width 245 height 31
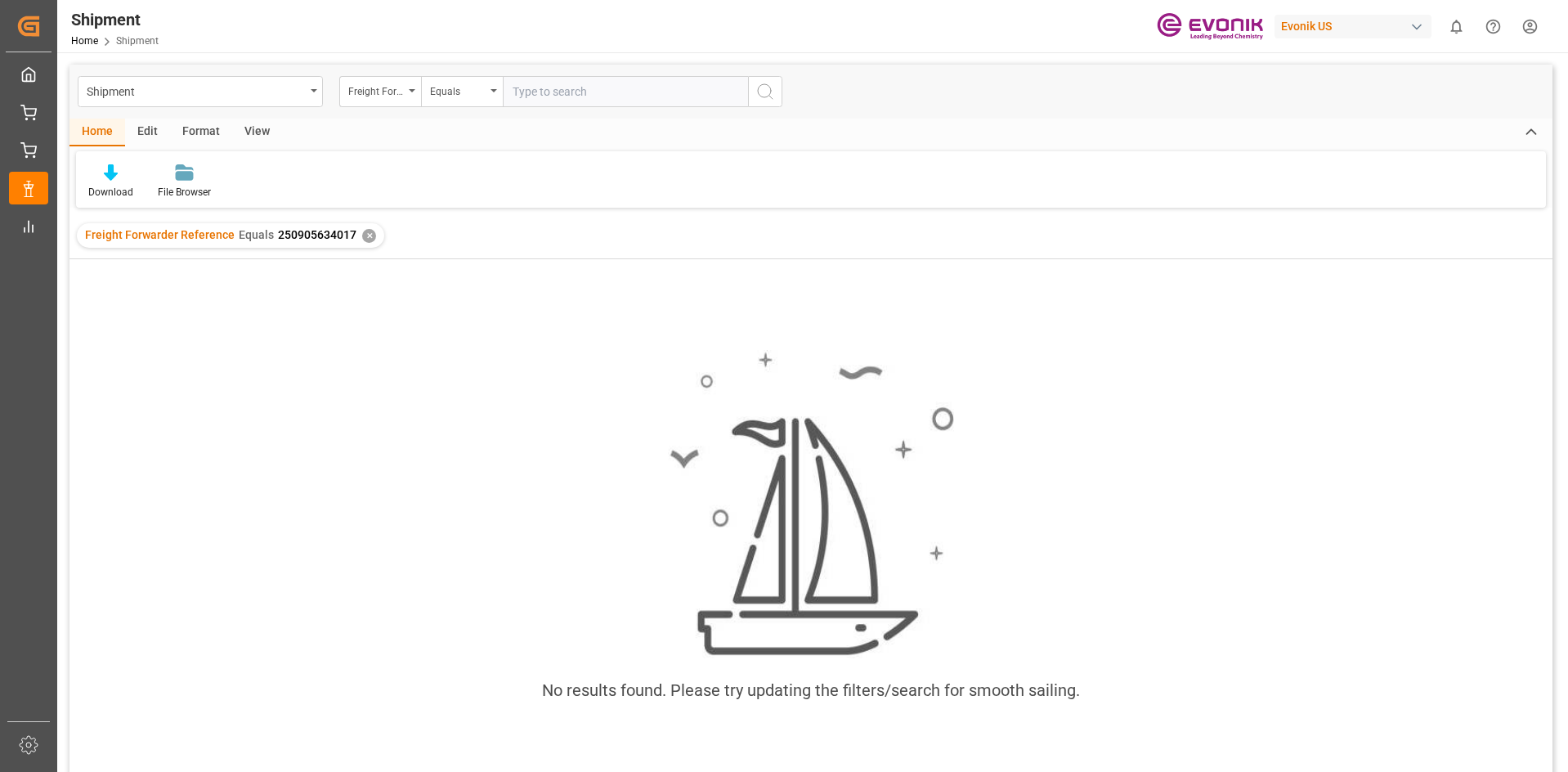
click at [636, 97] on input "text" at bounding box center [625, 92] width 245 height 31
click at [604, 101] on input "text" at bounding box center [625, 92] width 245 height 31
paste input "250905454000"
type input "250905454000"
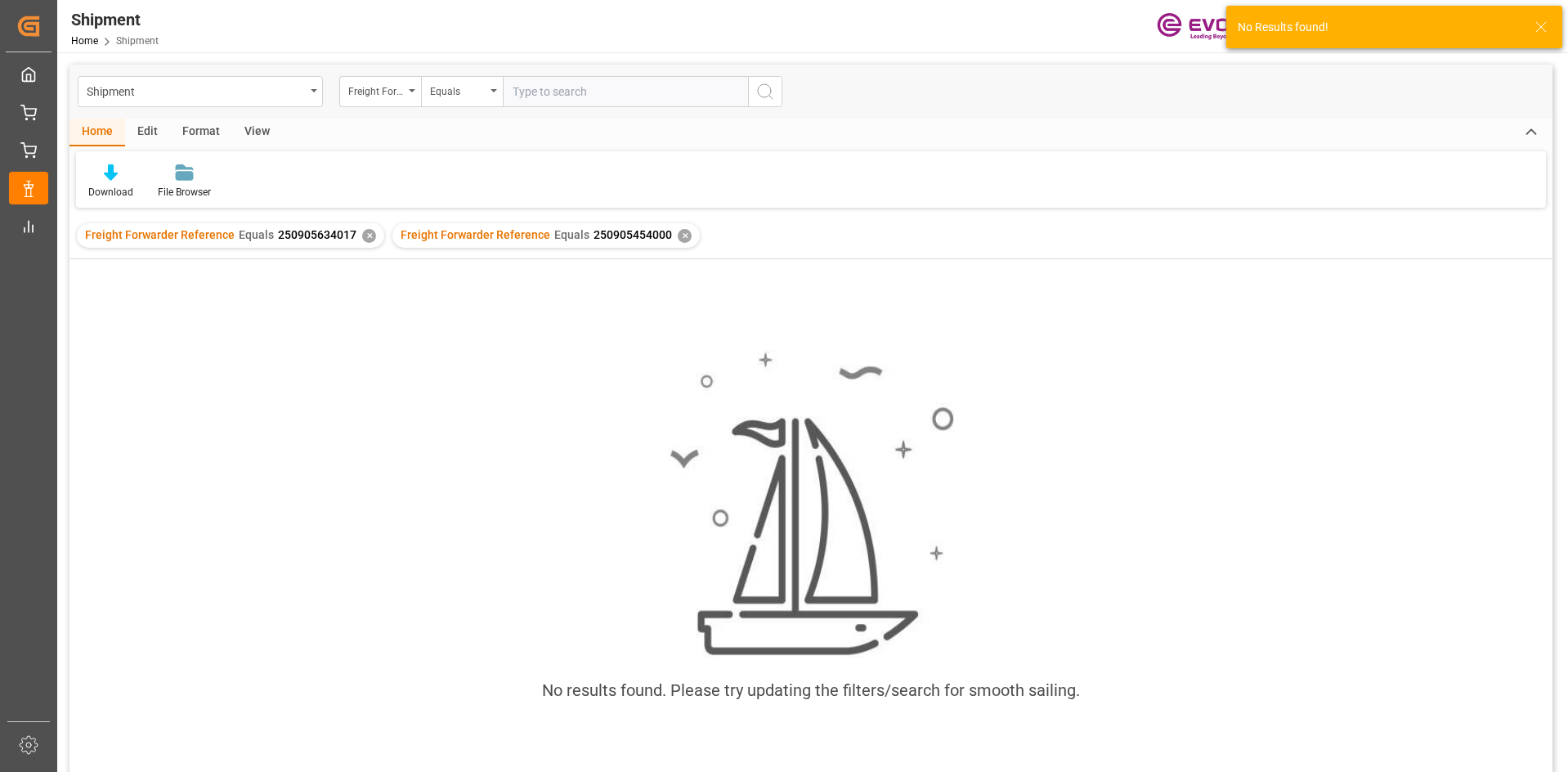
click at [365, 234] on div "✕" at bounding box center [369, 236] width 14 height 14
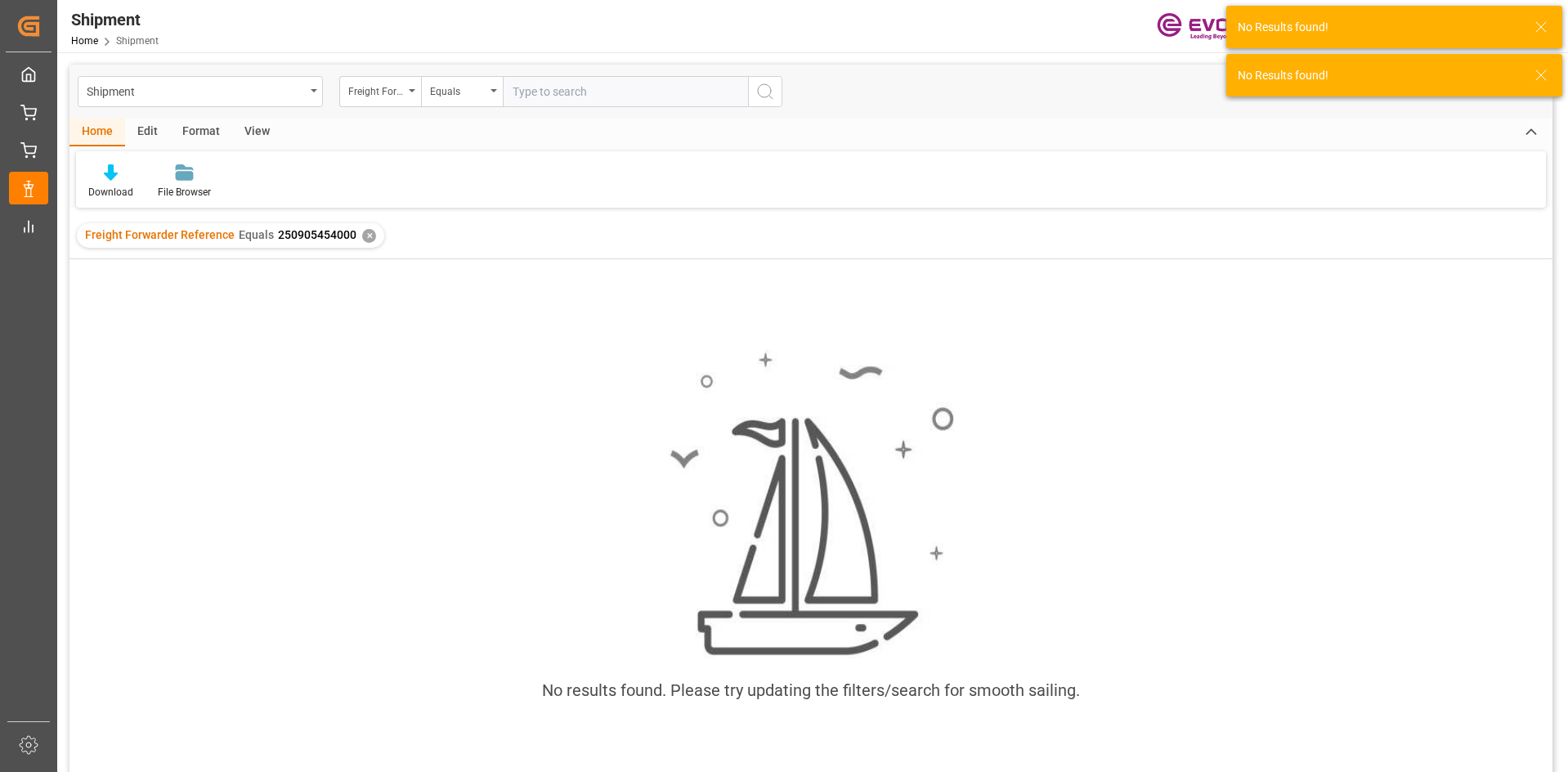
click at [561, 95] on input "text" at bounding box center [625, 92] width 245 height 31
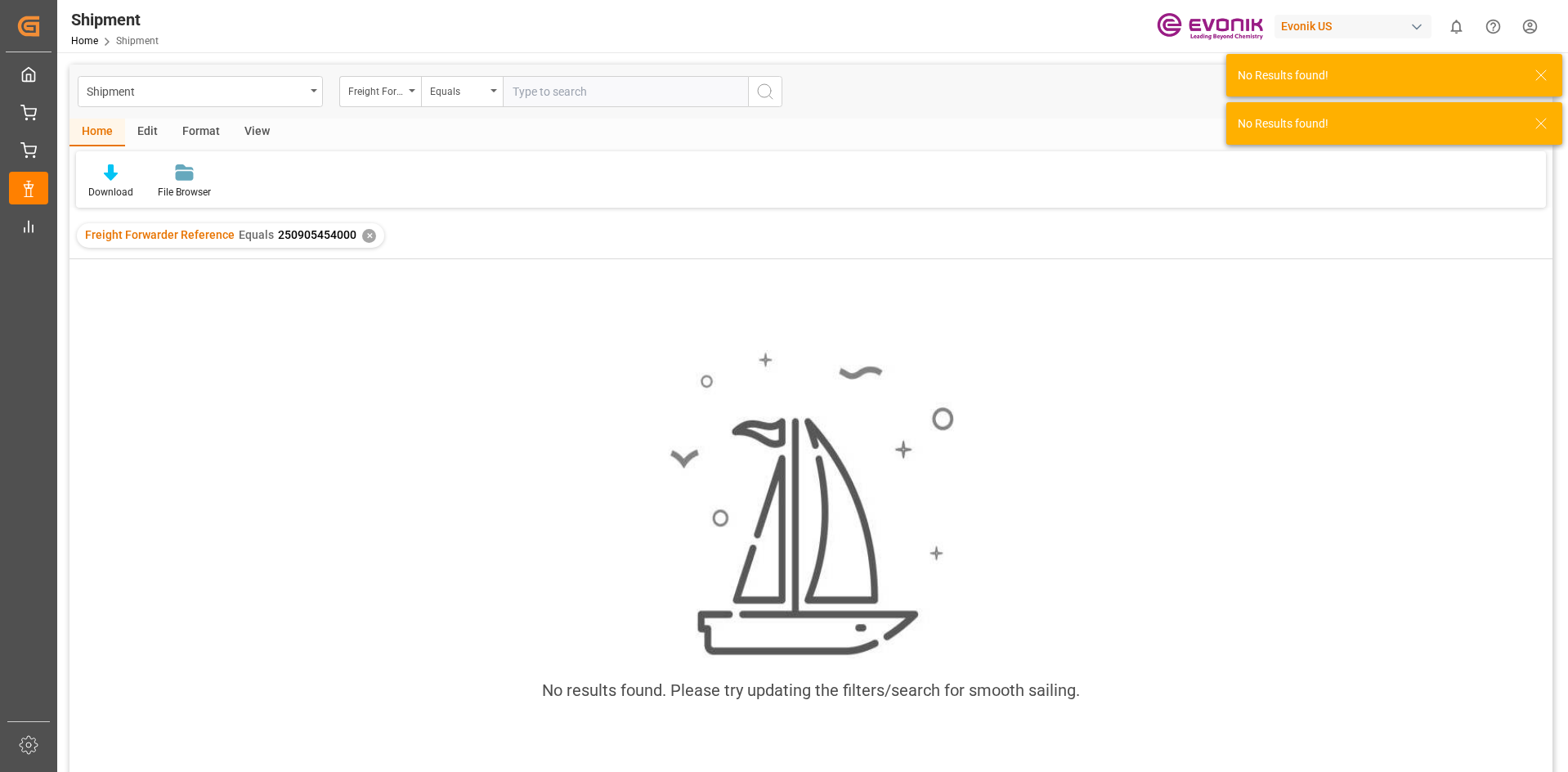
paste input "250905454000"
type input "250905454000"
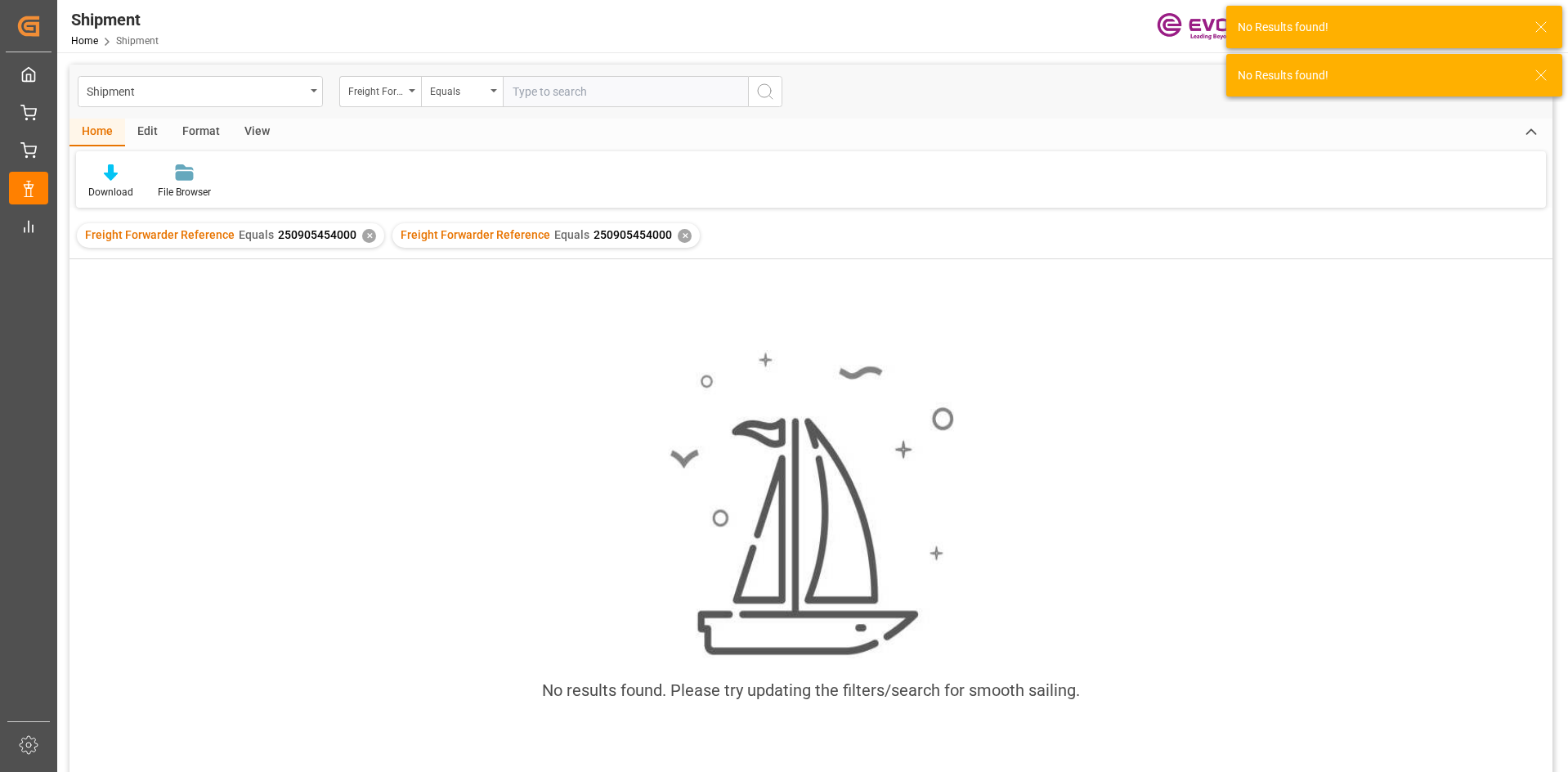
click at [363, 238] on div "✕" at bounding box center [369, 236] width 14 height 14
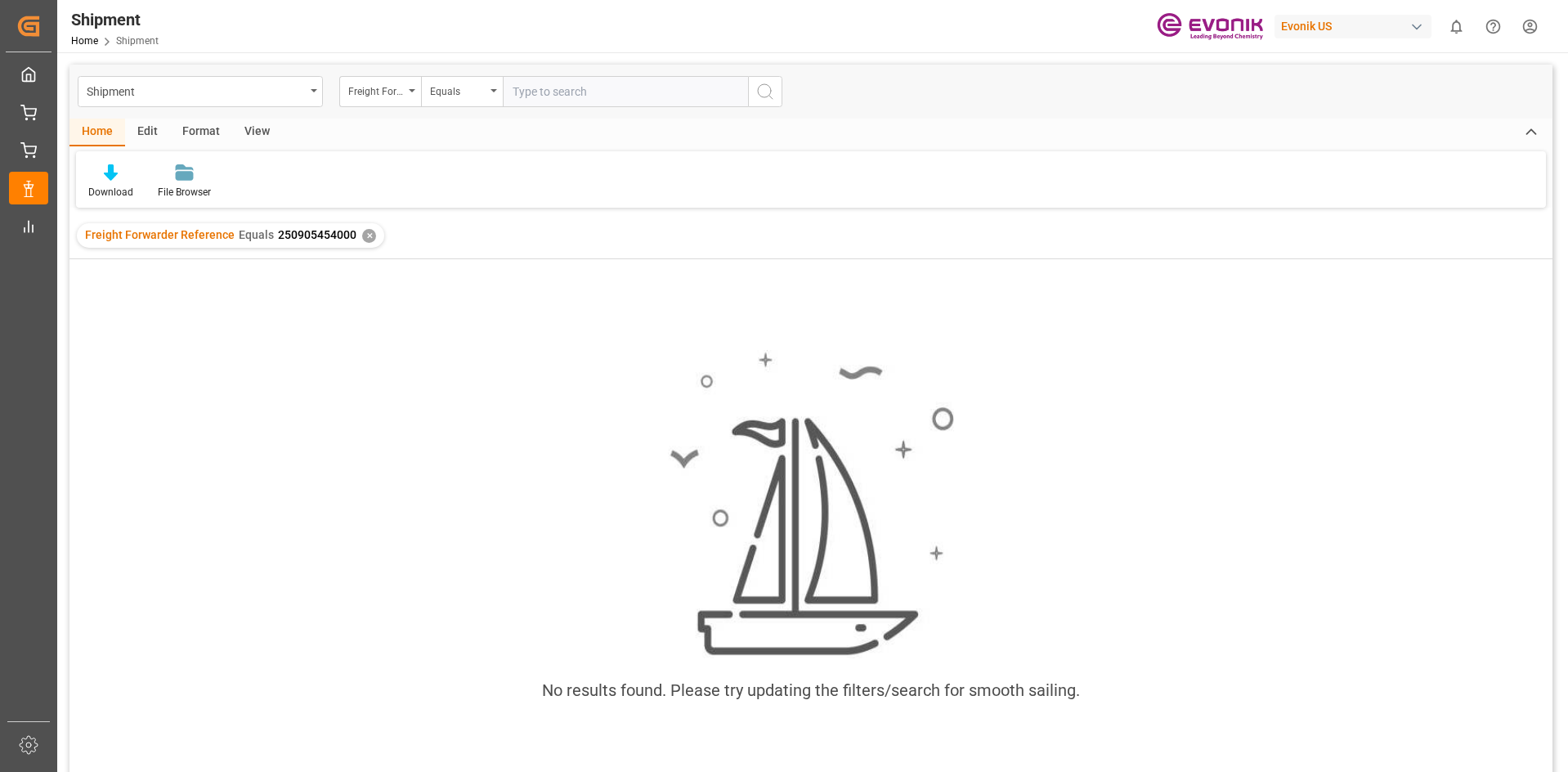
click at [497, 426] on div "No results found. Please try updating the filters/search for smooth sailing." at bounding box center [811, 534] width 1483 height 396
click at [570, 99] on input "text" at bounding box center [625, 92] width 245 height 31
paste input "250905454000"
type input "250905454000"
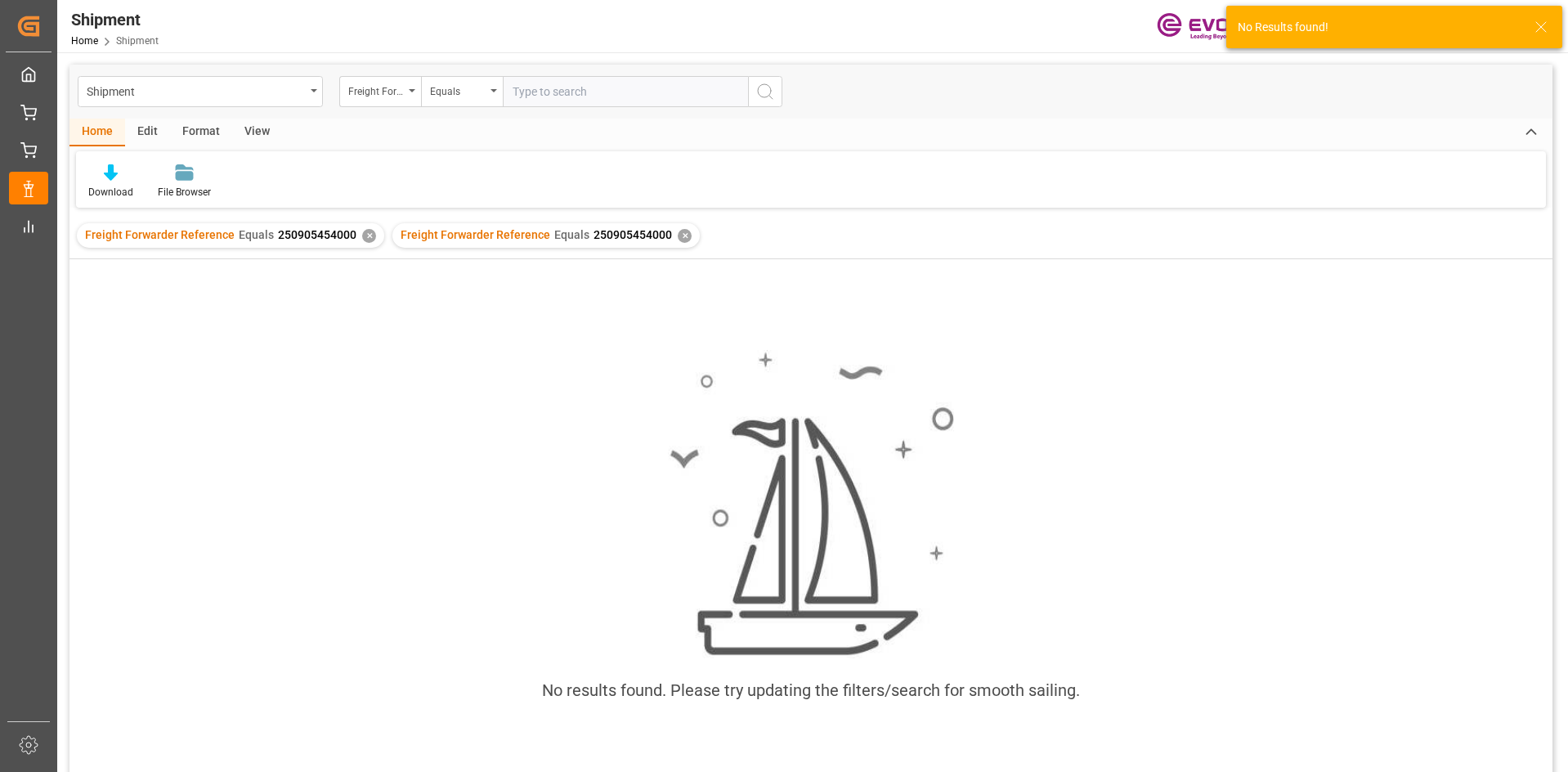
click at [362, 240] on div "✕" at bounding box center [369, 236] width 14 height 14
click at [1538, 34] on icon at bounding box center [1541, 26] width 20 height 20
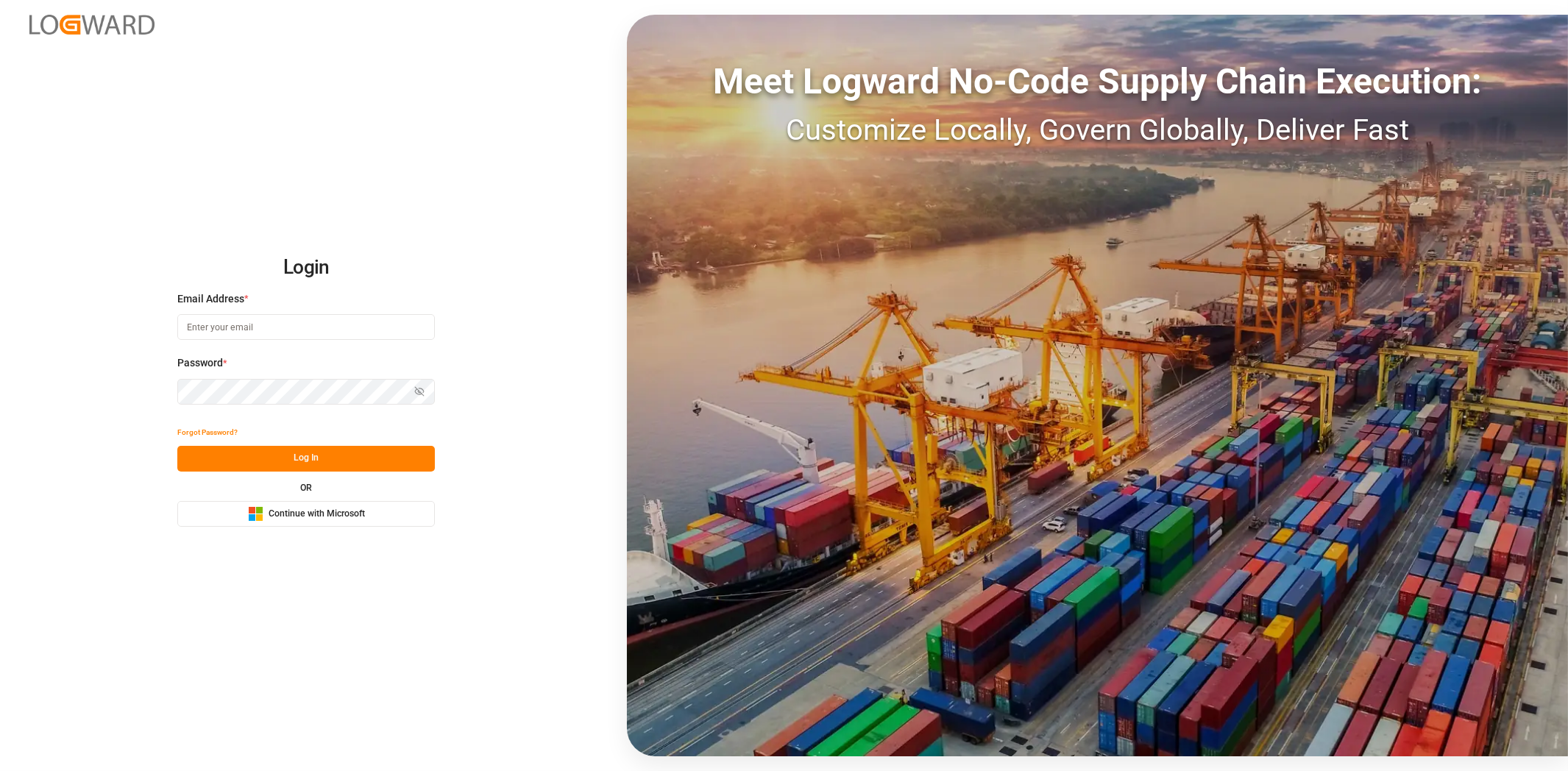
click at [321, 521] on div "Microsoft Logo Continue with Microsoft" at bounding box center [306, 514] width 117 height 15
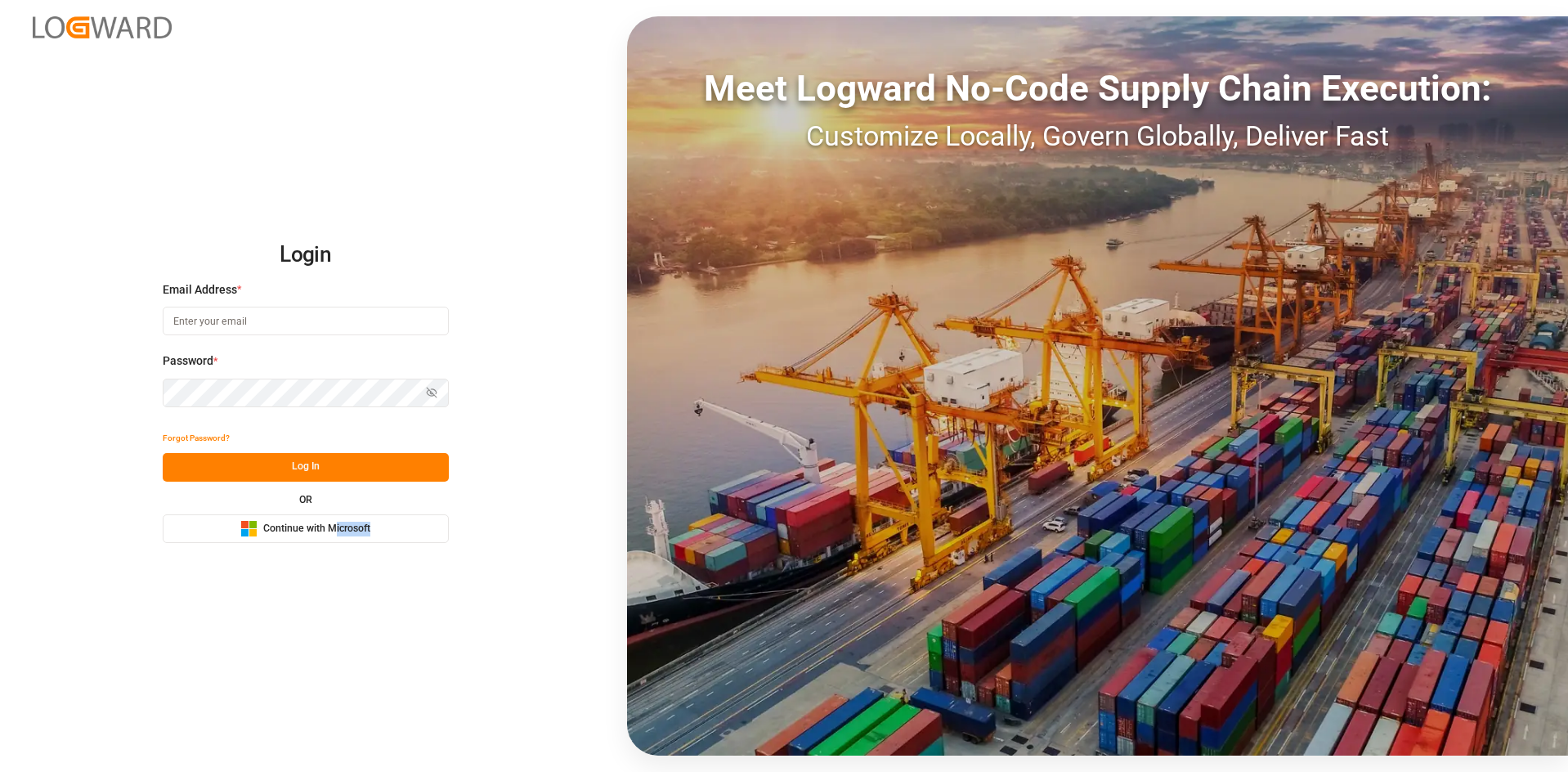
drag, startPoint x: 335, startPoint y: 543, endPoint x: 335, endPoint y: 534, distance: 9.0
click at [335, 534] on div "Login Email Address * Password * Show password Forgot Password? Log In OR Micro…" at bounding box center [784, 386] width 1568 height 772
click at [335, 529] on span "Continue with Microsoft" at bounding box center [316, 529] width 107 height 14
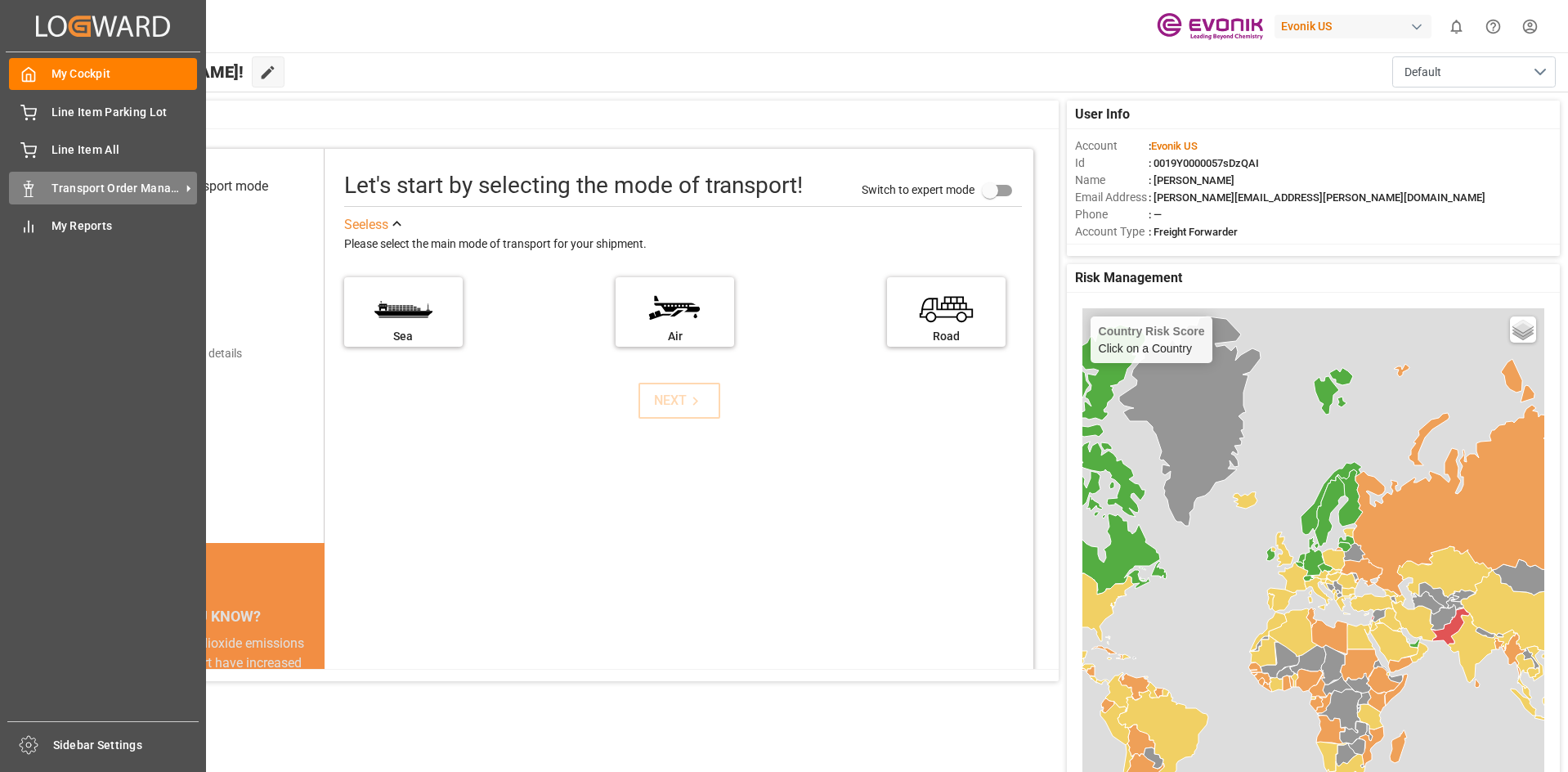
click at [118, 184] on span "Transport Order Management" at bounding box center [116, 188] width 129 height 17
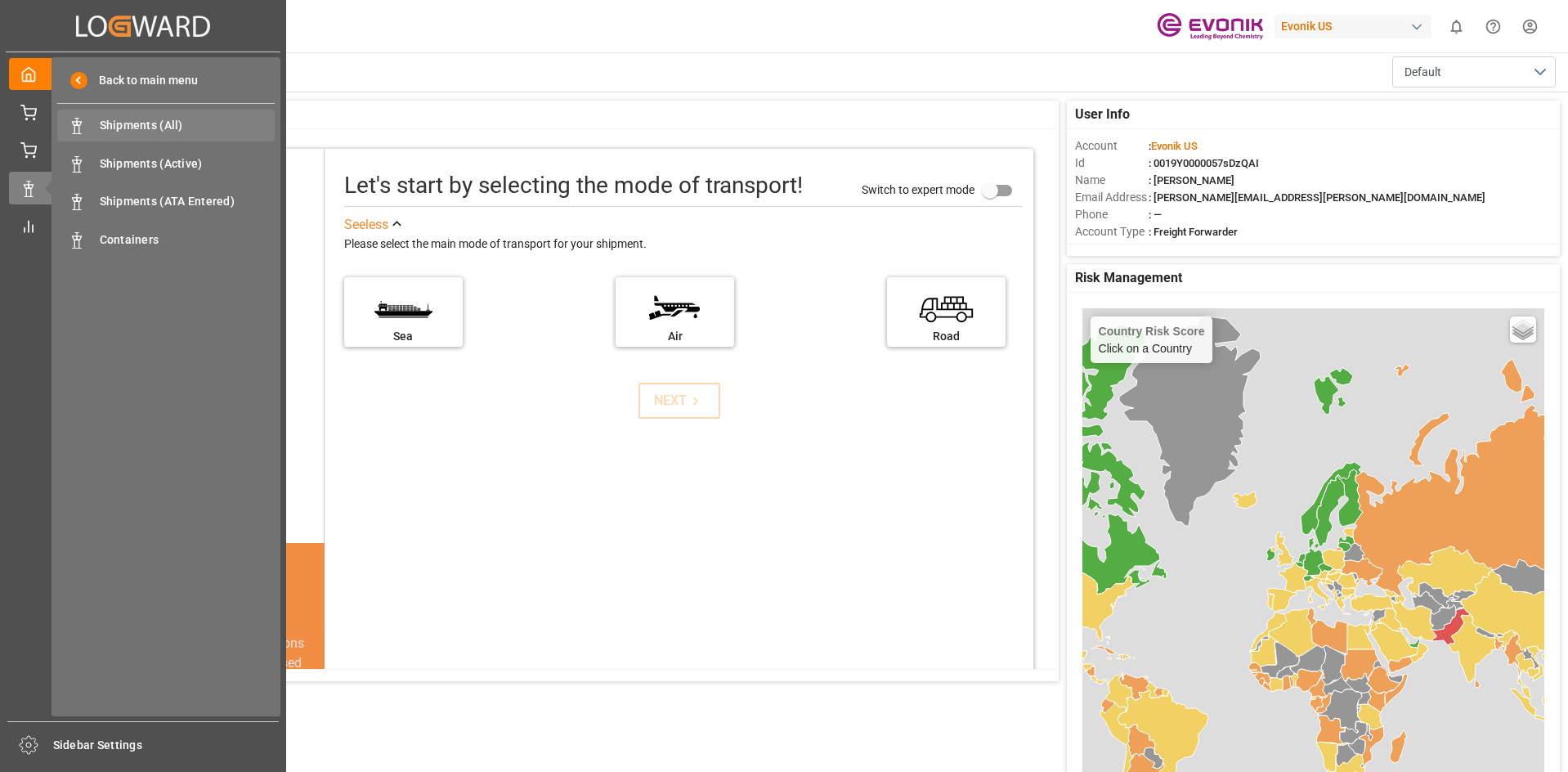
click at [168, 115] on div "Shipments (All) Shipments (All)" at bounding box center [165, 126] width 217 height 32
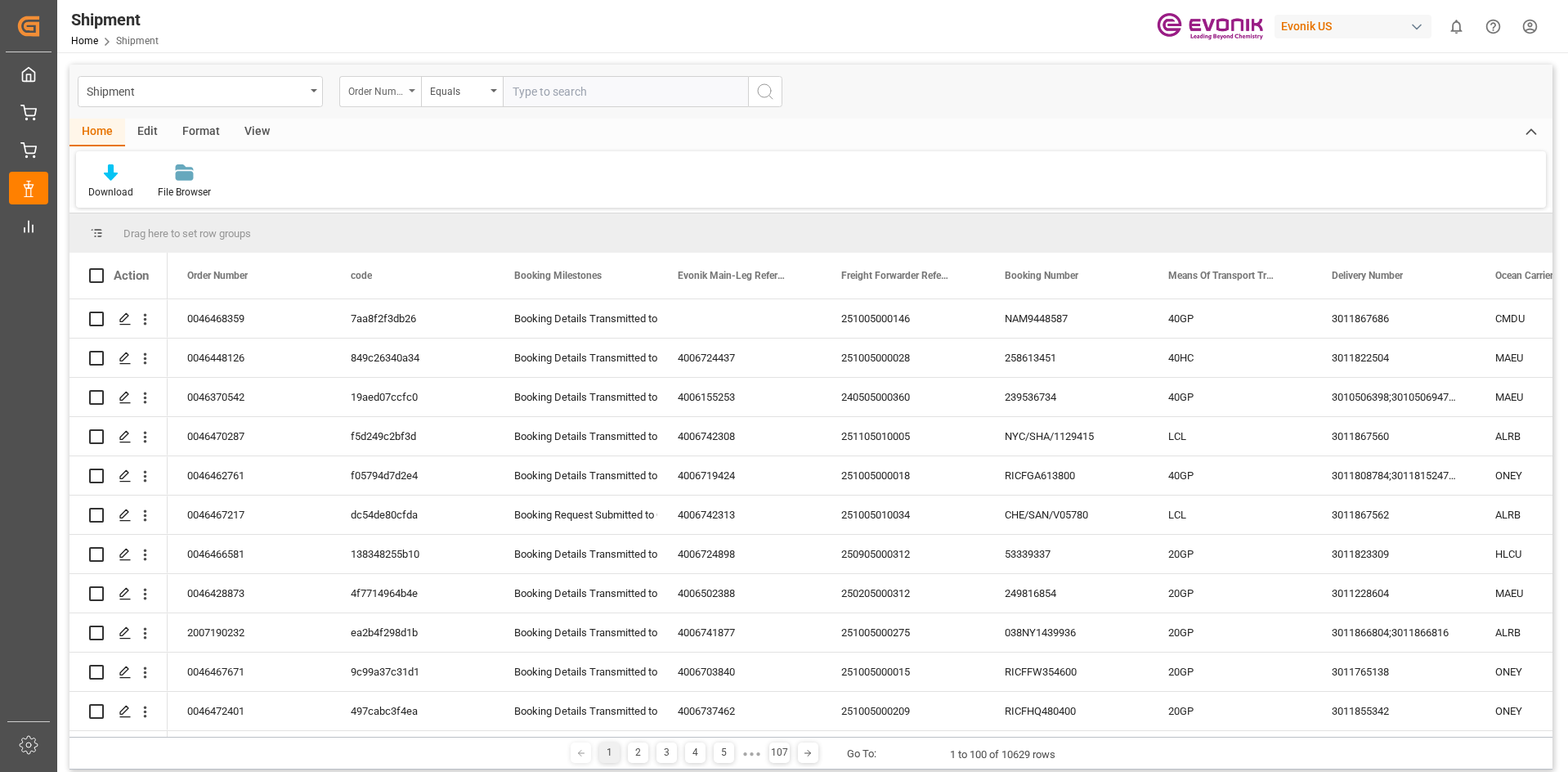
click at [415, 91] on icon "open menu" at bounding box center [412, 91] width 7 height 3
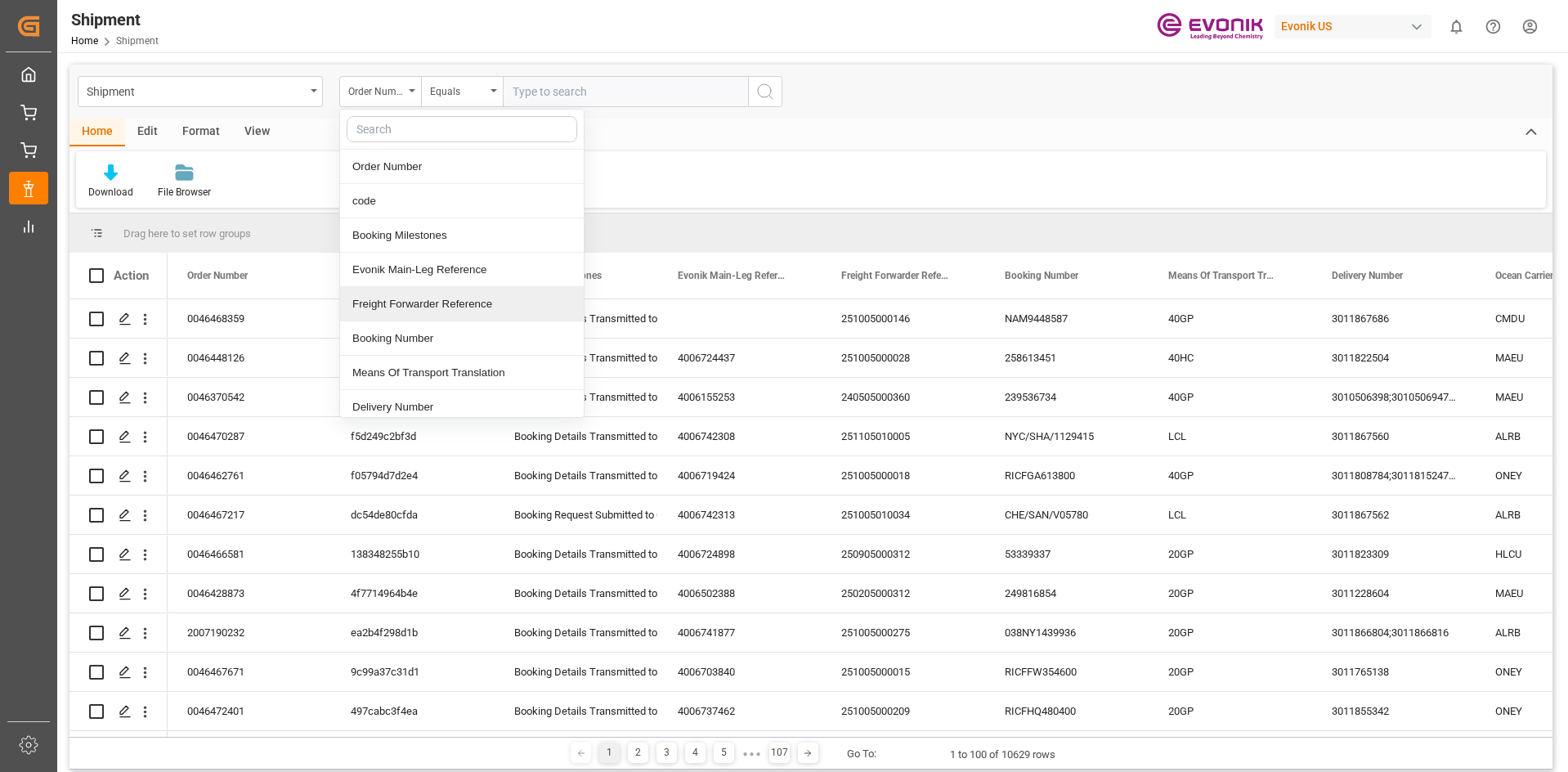
click at [445, 300] on div "Freight Forwarder Reference" at bounding box center [461, 304] width 243 height 34
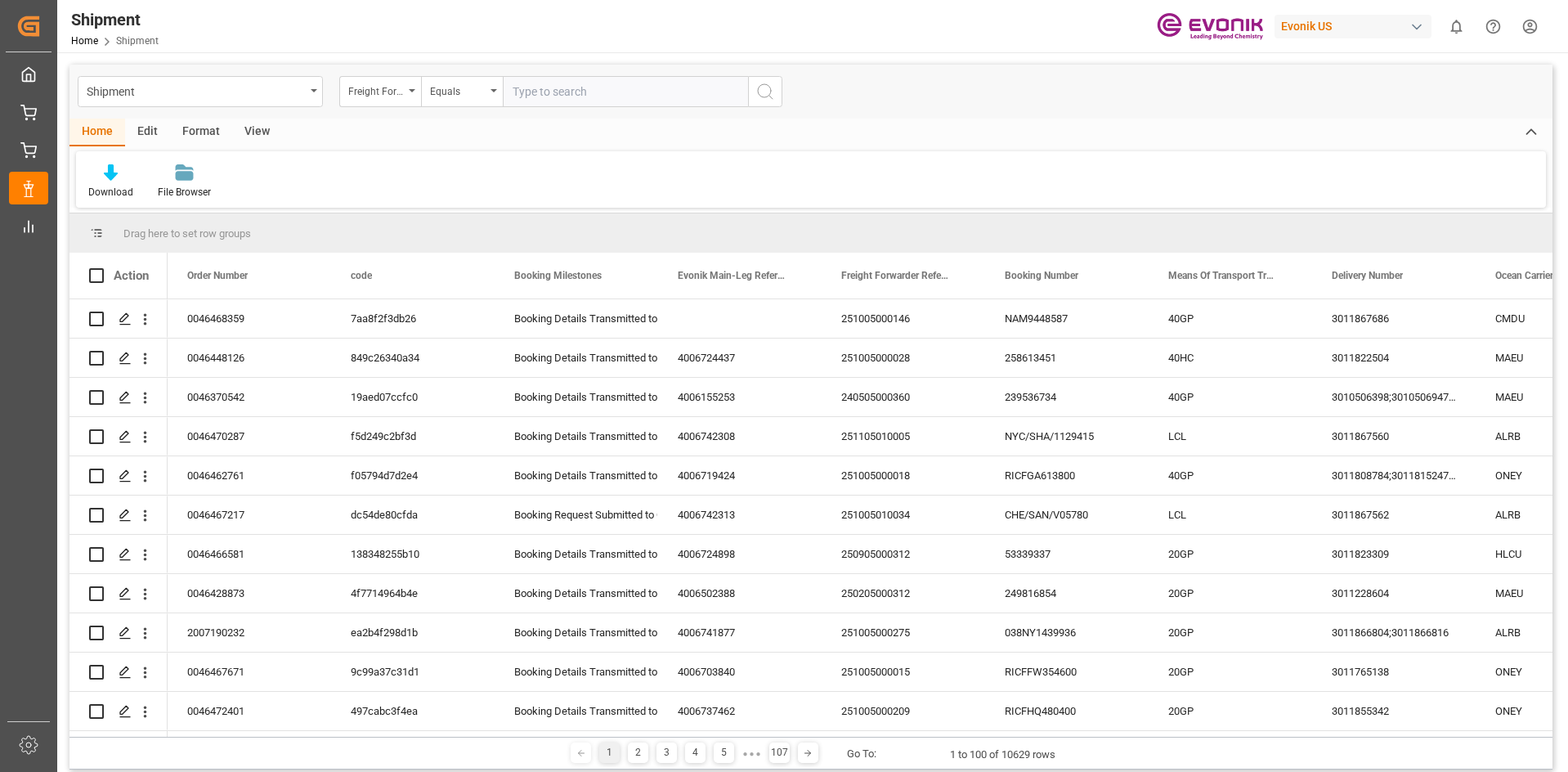
click at [649, 99] on input "text" at bounding box center [625, 92] width 245 height 31
paste input "250405000316001"
type input "250405000316"
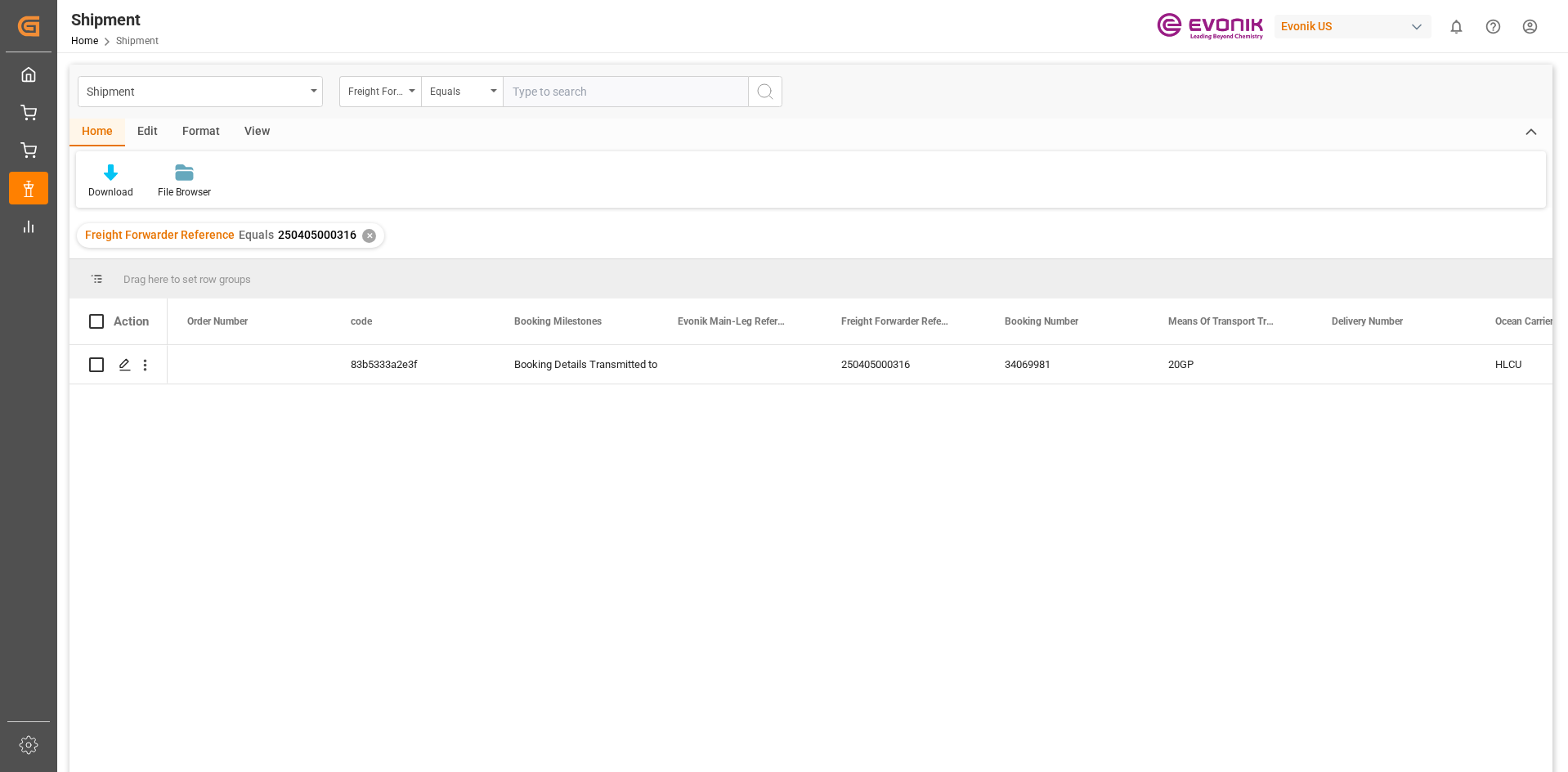
click at [621, 501] on div "83b5333a2e3f Booking Details Transmitted to SAP 250405000316 34069981 20GP HLCU…" at bounding box center [860, 564] width 1385 height 438
click at [325, 467] on div "Hapag [PERSON_NAME] Hapag [PERSON_NAME] Aktiengesellschaft Savannah US USSAV Xi…" at bounding box center [858, 564] width 1381 height 438
